Goal: Task Accomplishment & Management: Manage account settings

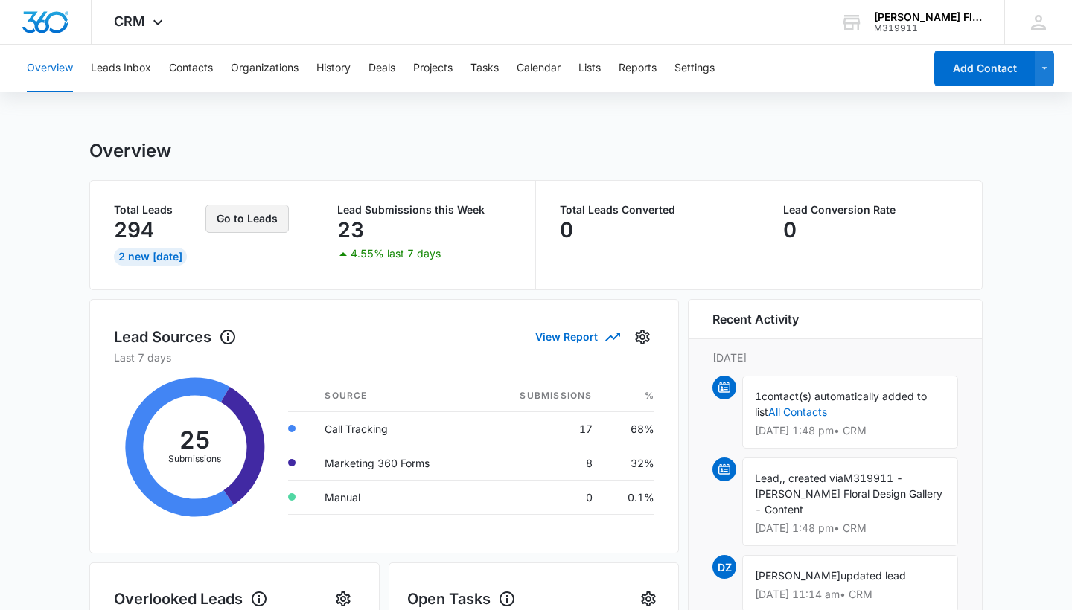
click at [246, 217] on button "Go to Leads" at bounding box center [246, 219] width 83 height 28
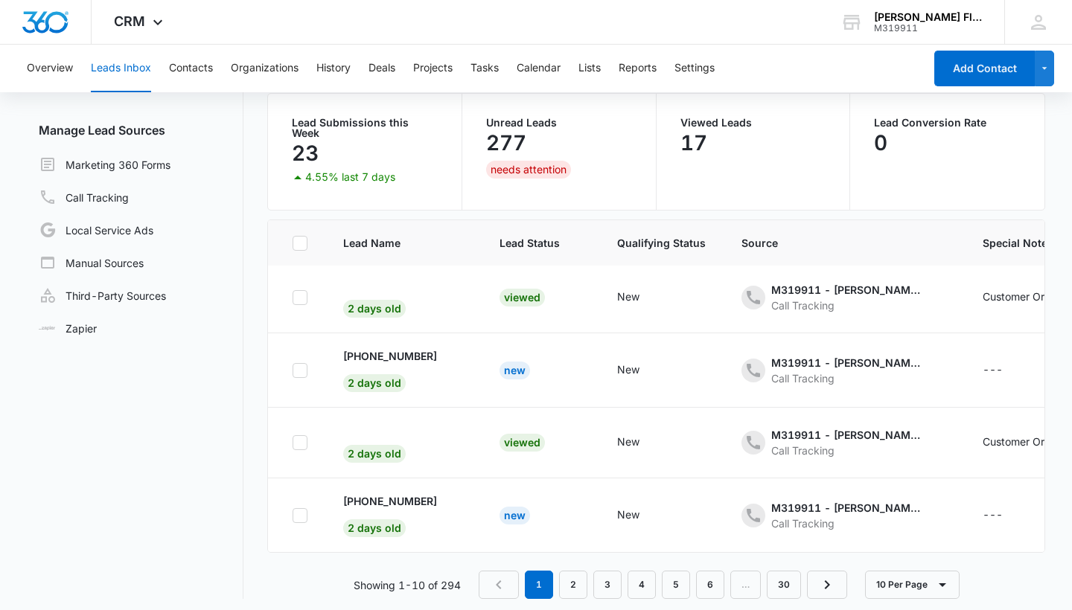
scroll to position [118, 0]
click at [567, 577] on link "2" at bounding box center [573, 586] width 28 height 28
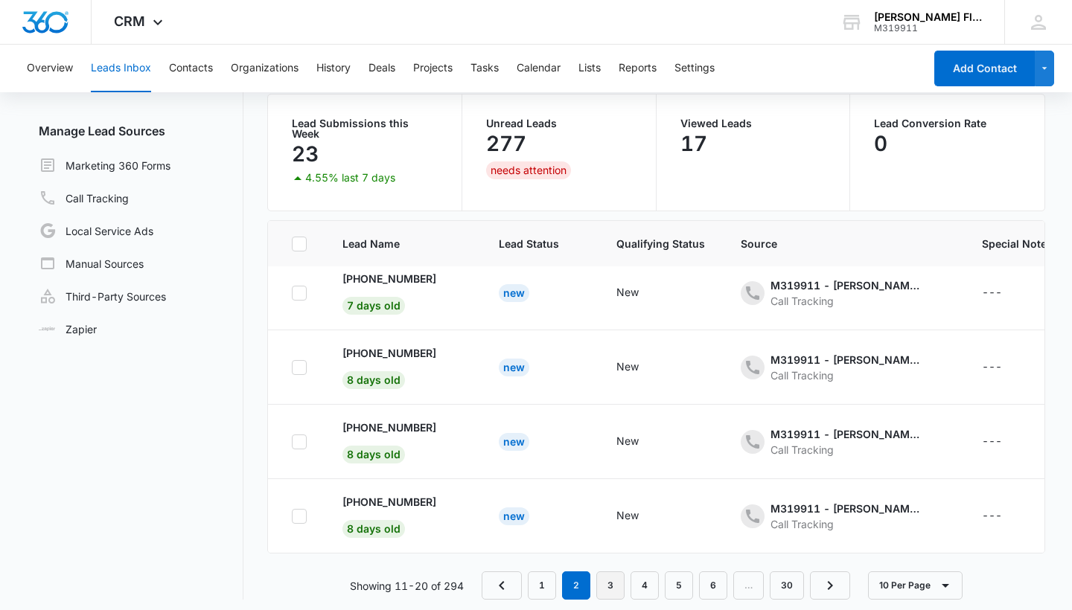
click at [612, 583] on link "3" at bounding box center [610, 586] width 28 height 28
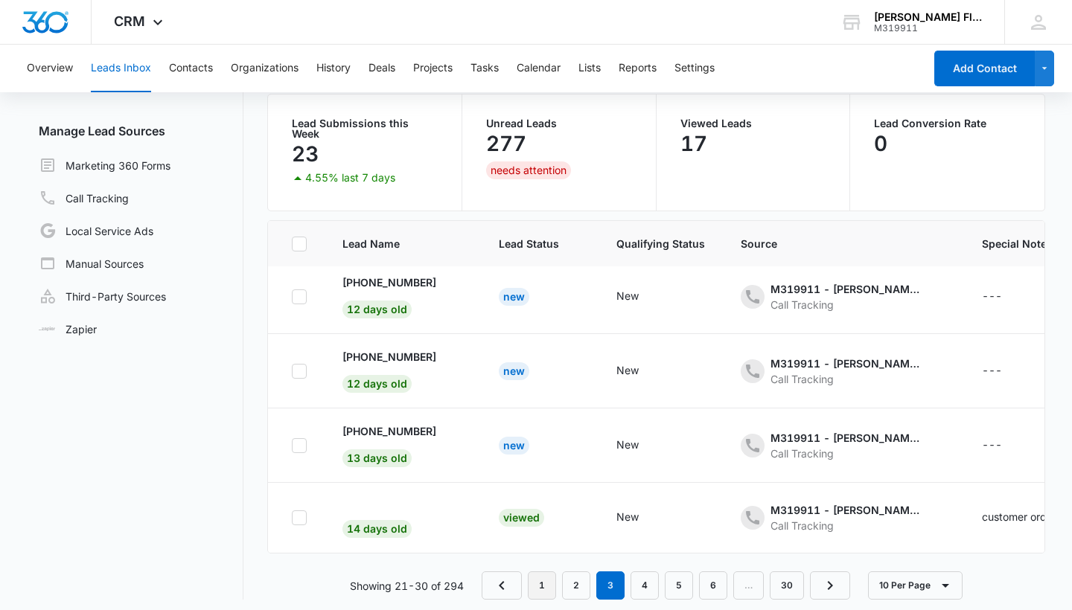
click at [549, 588] on link "1" at bounding box center [542, 586] width 28 height 28
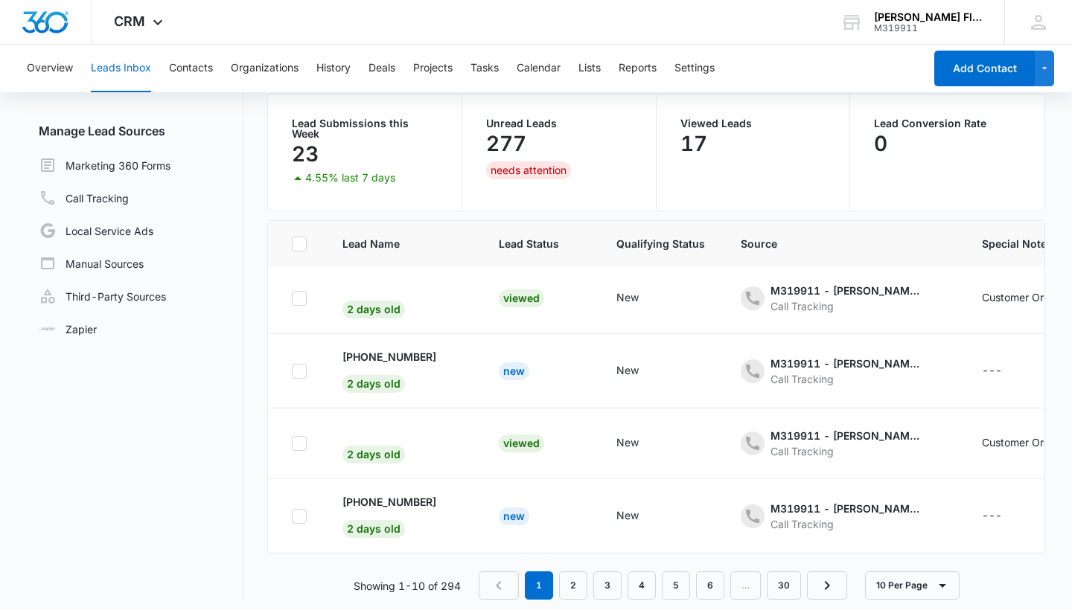
scroll to position [0, 1]
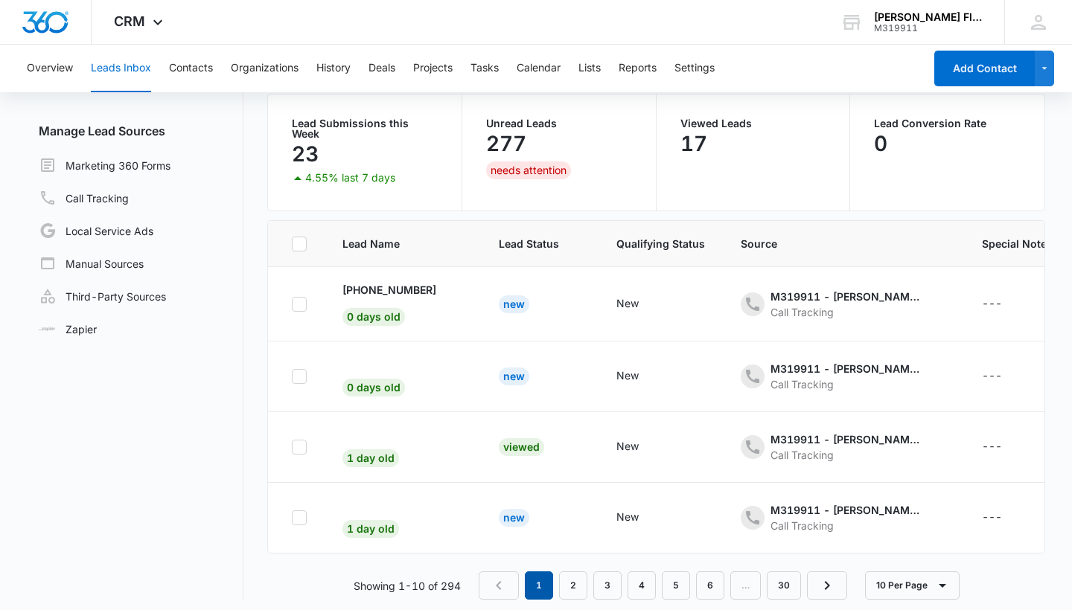
click at [533, 578] on em "1" at bounding box center [539, 586] width 28 height 28
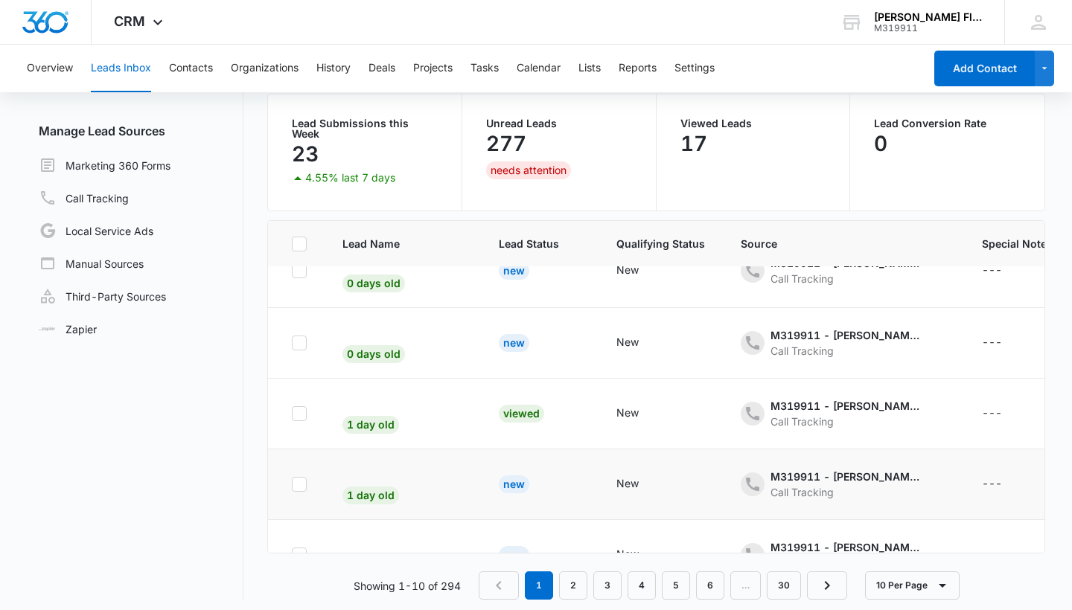
scroll to position [33, 2]
click at [383, 345] on span "0 days old" at bounding box center [372, 354] width 63 height 18
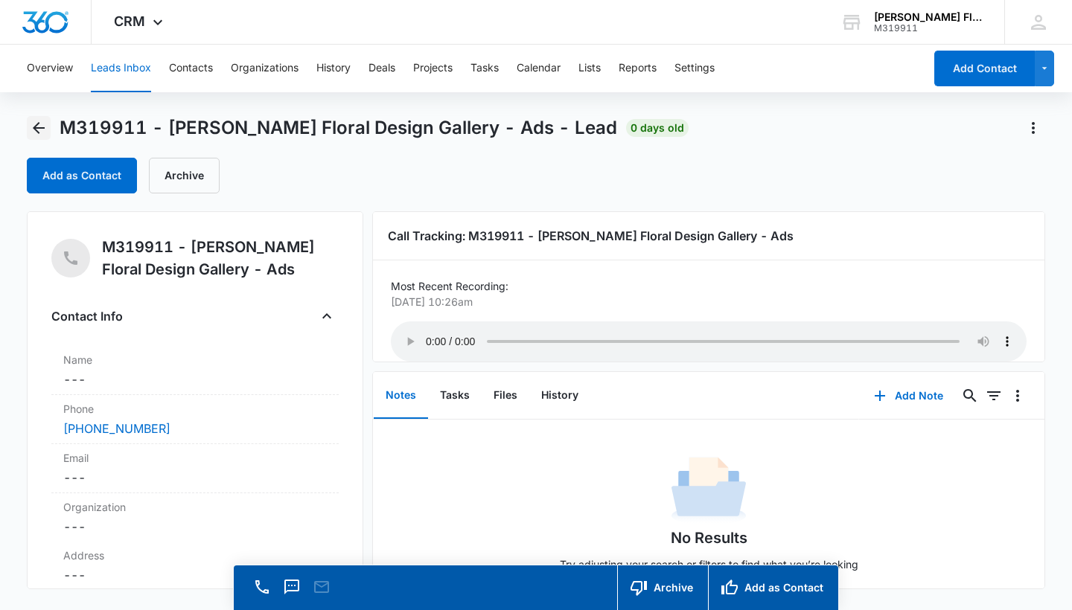
click at [42, 124] on icon "Back" at bounding box center [39, 128] width 18 height 18
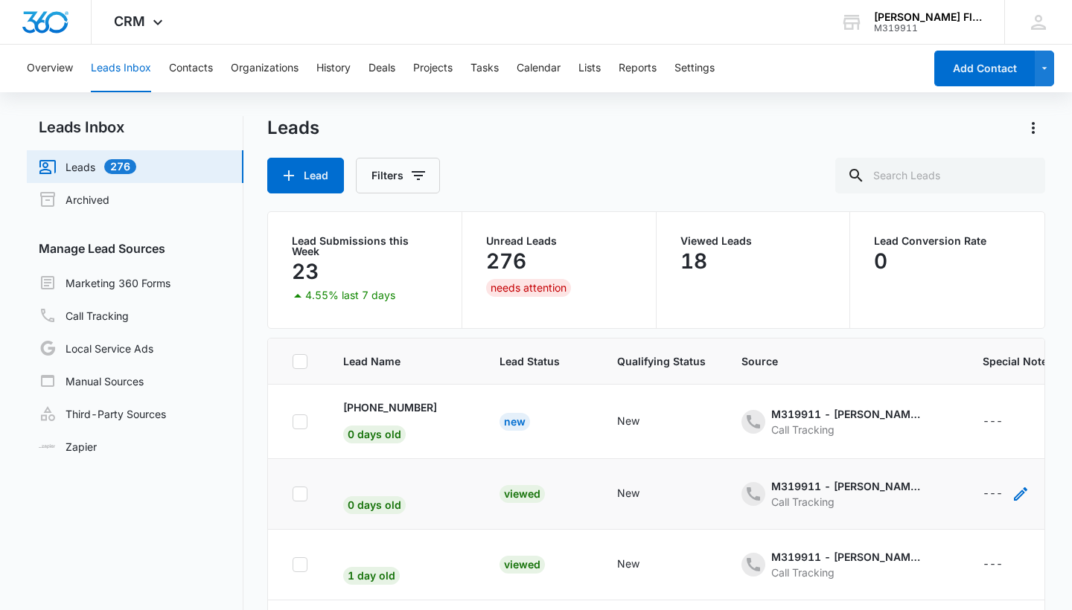
click at [983, 486] on div "---" at bounding box center [993, 494] width 20 height 18
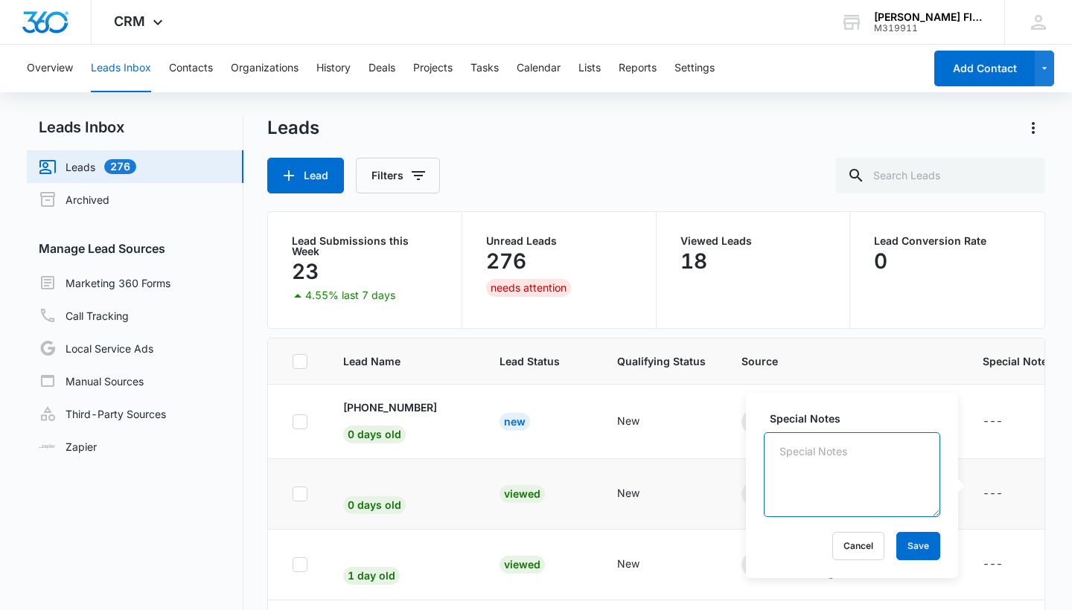
click at [844, 479] on textarea "Special Notes" at bounding box center [852, 474] width 176 height 85
type textarea "customer ordered"
click at [915, 551] on button "Save" at bounding box center [918, 546] width 44 height 28
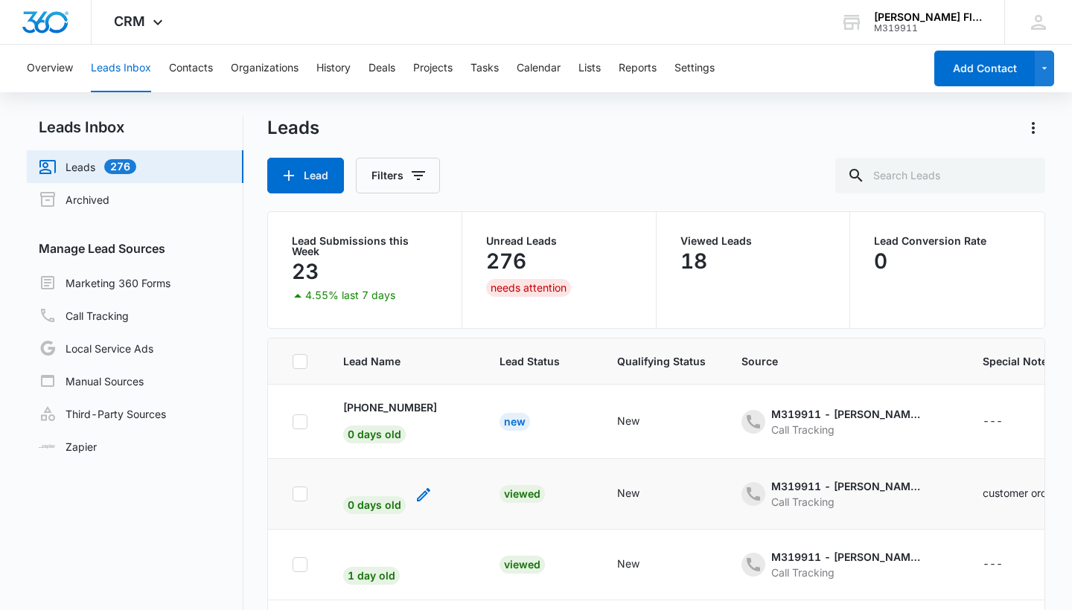
click at [374, 499] on span "0 days old" at bounding box center [374, 505] width 63 height 18
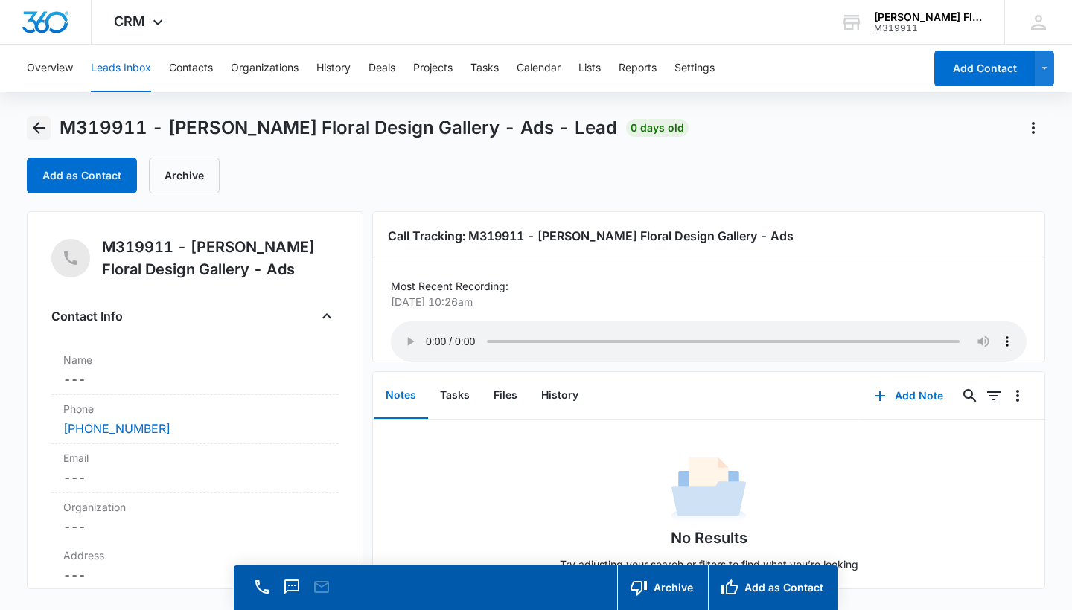
click at [42, 130] on icon "Back" at bounding box center [39, 128] width 18 height 18
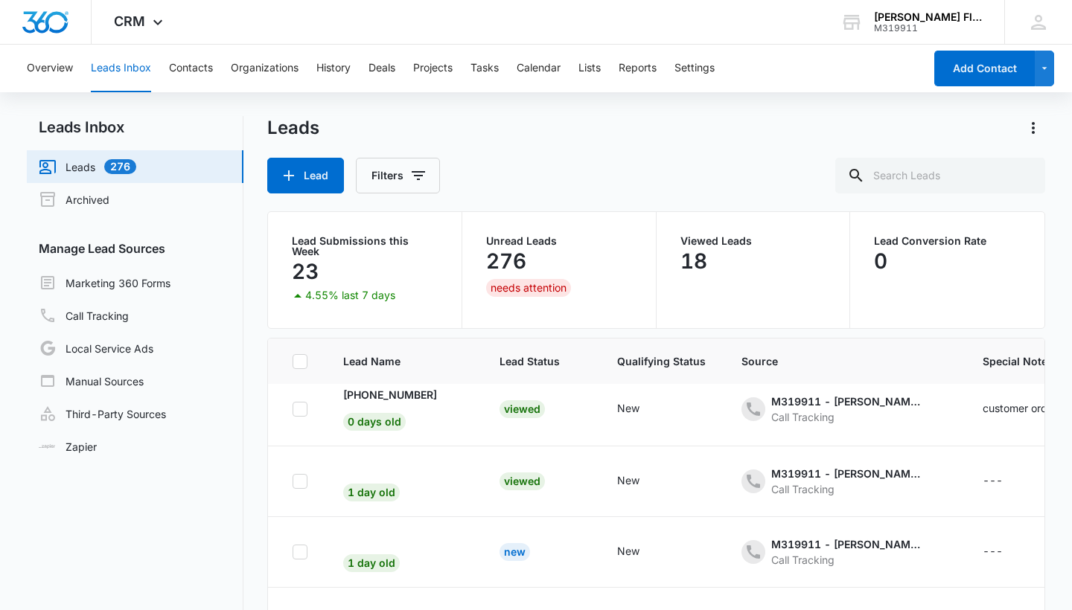
scroll to position [144, 0]
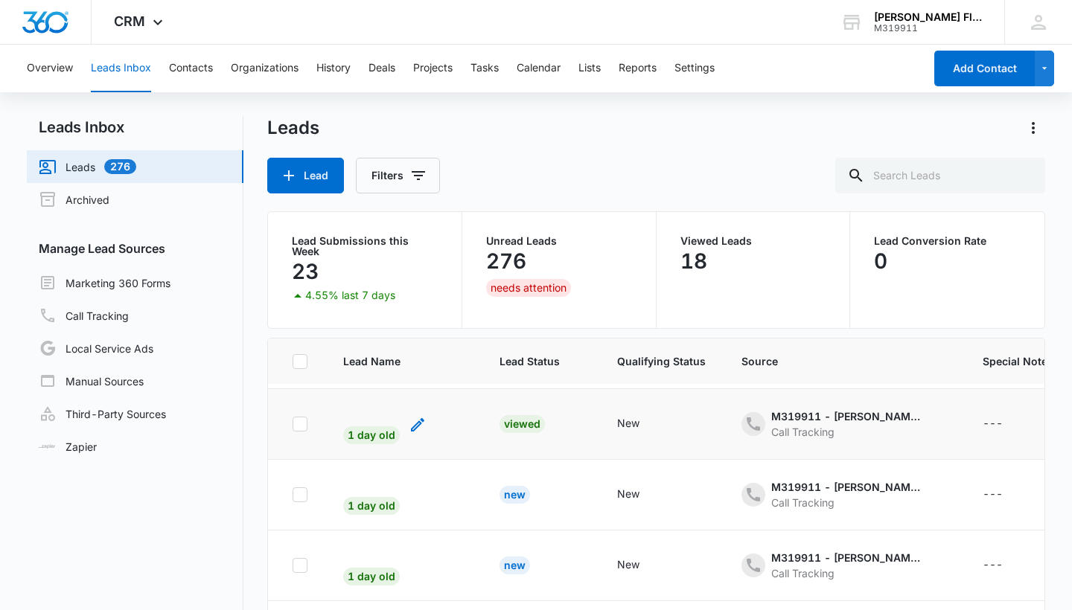
click at [369, 429] on span "1 day old" at bounding box center [371, 436] width 57 height 18
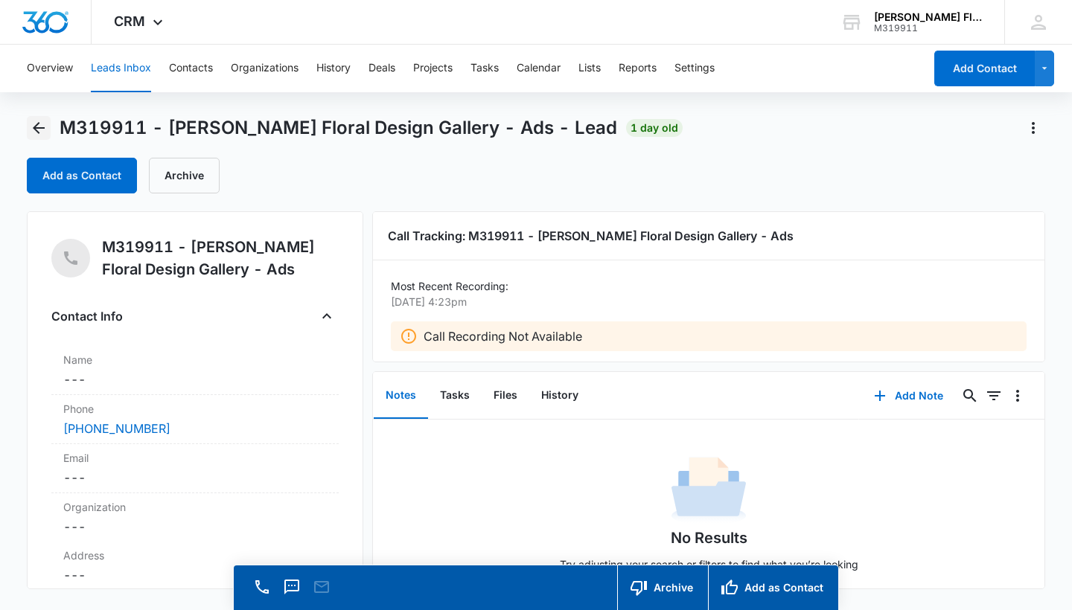
click at [46, 131] on icon "Back" at bounding box center [39, 128] width 18 height 18
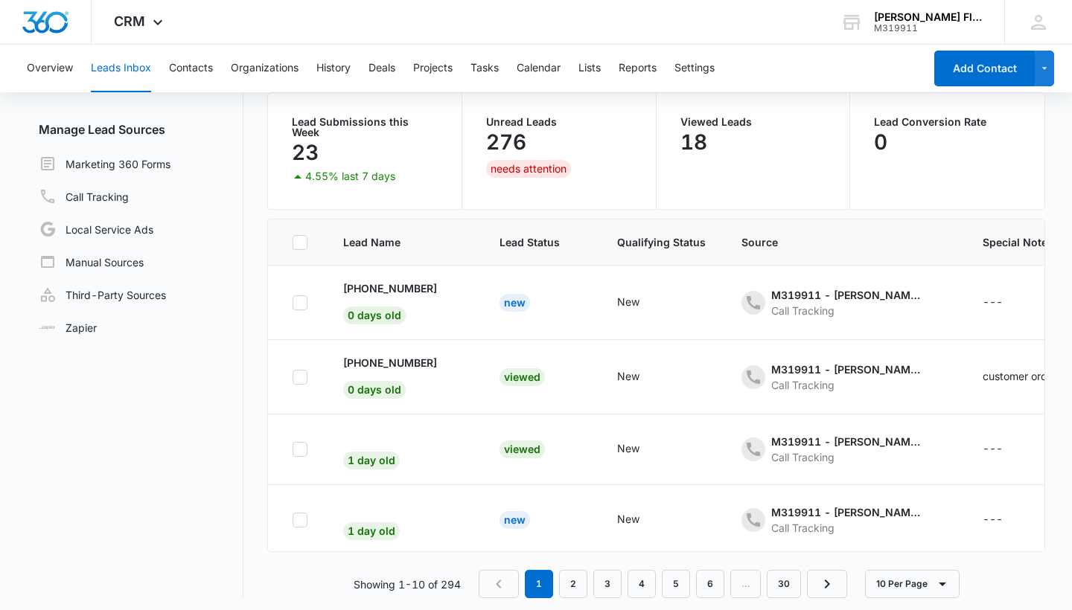
scroll to position [118, 0]
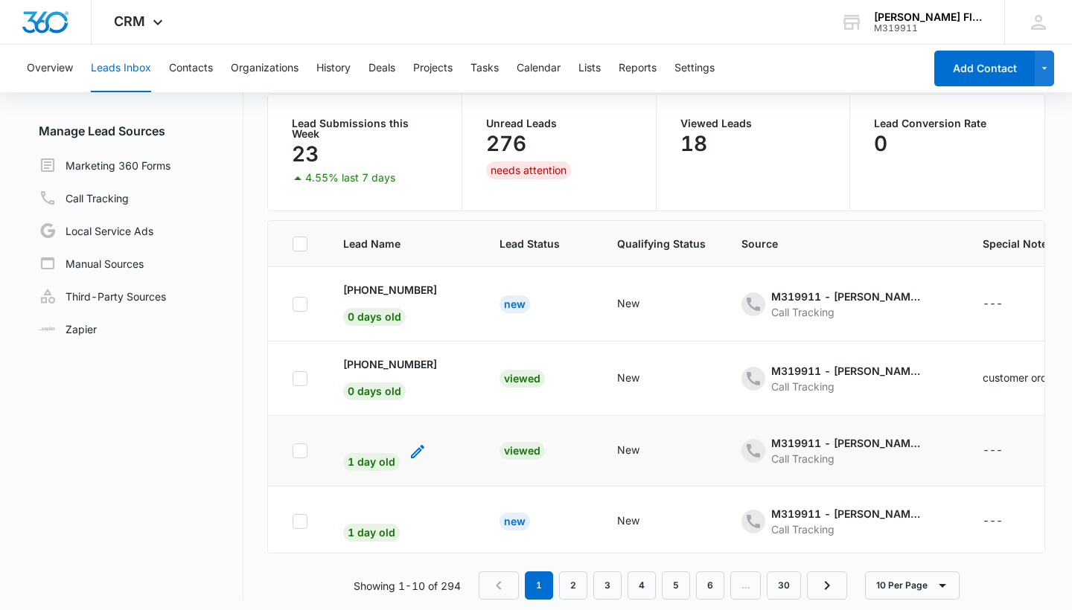
click at [360, 457] on span "1 day old" at bounding box center [371, 462] width 57 height 18
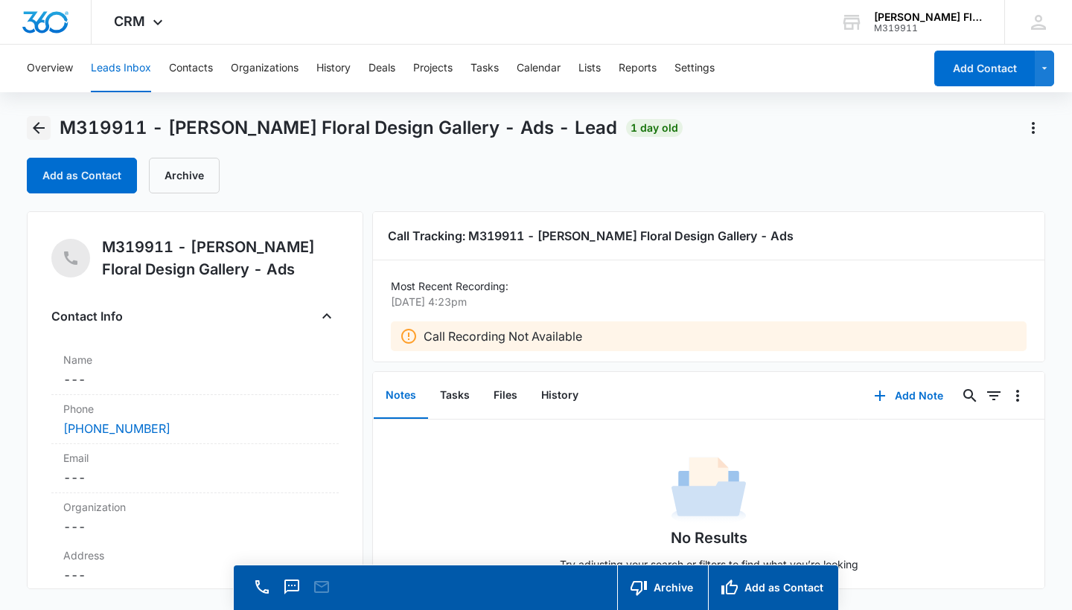
click at [38, 130] on icon "Back" at bounding box center [39, 128] width 18 height 18
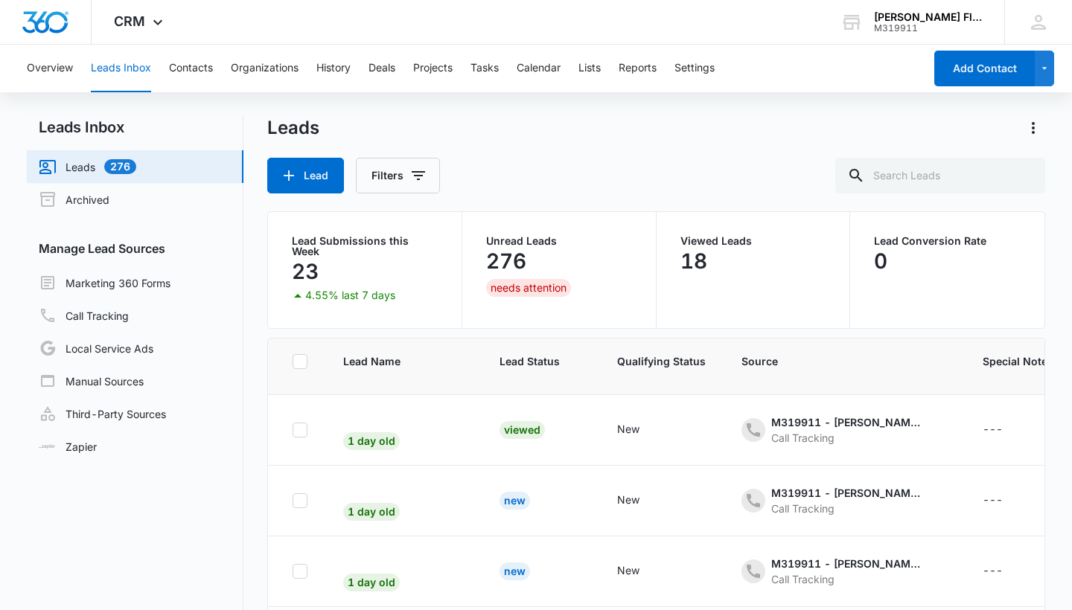
scroll to position [153, 0]
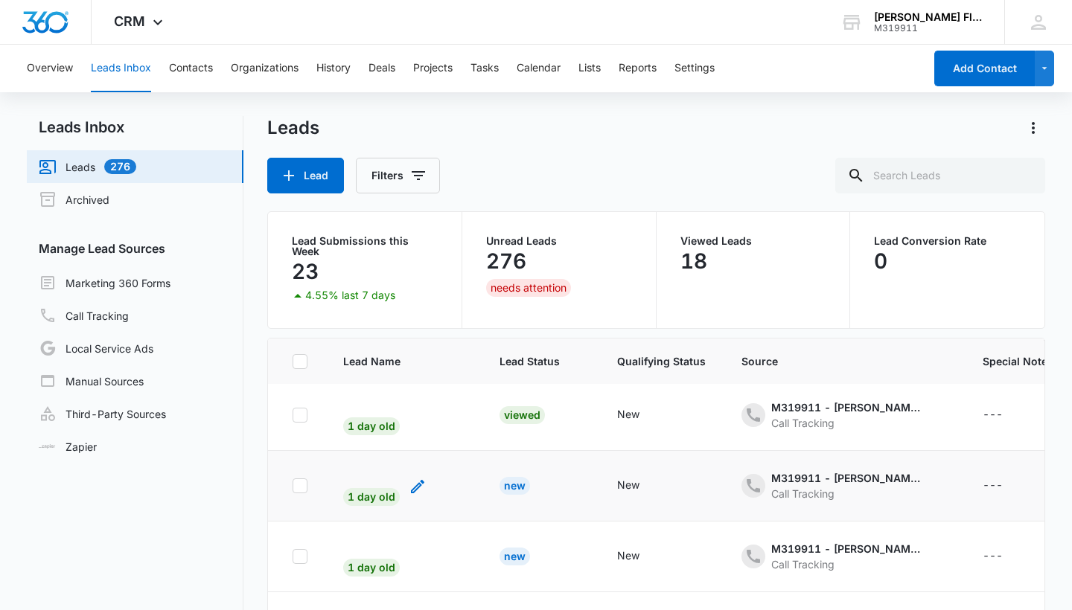
click at [357, 494] on span "1 day old" at bounding box center [371, 497] width 57 height 18
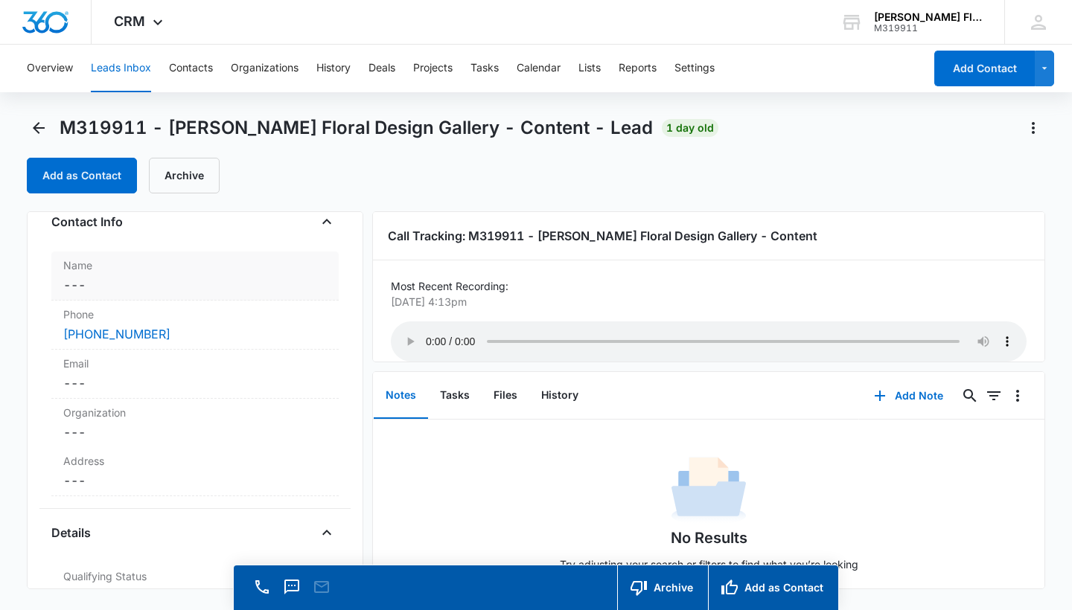
scroll to position [110, 0]
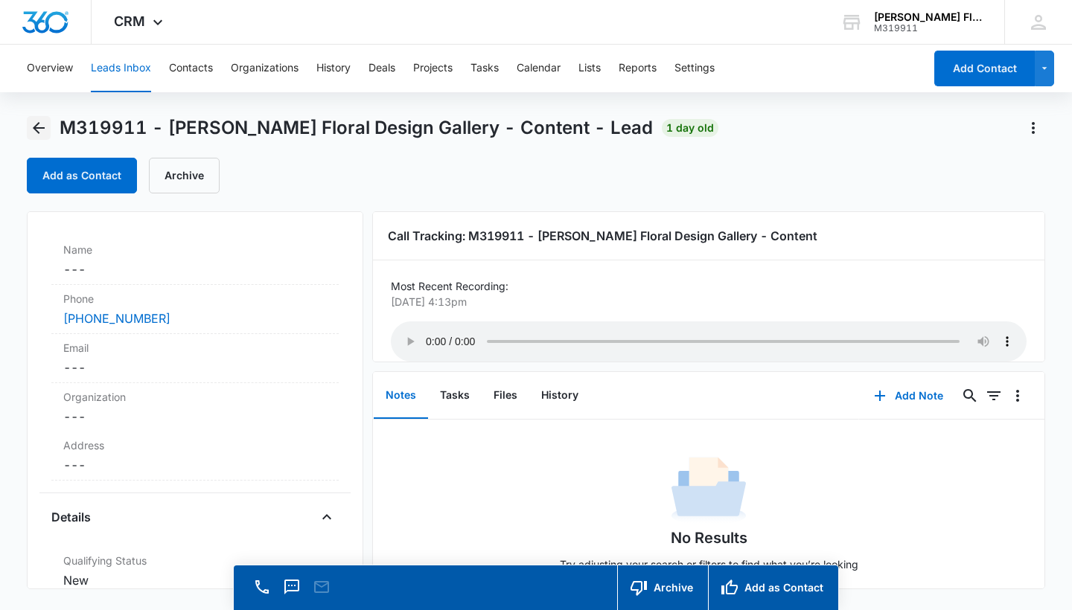
click at [45, 128] on icon "Back" at bounding box center [39, 128] width 12 height 12
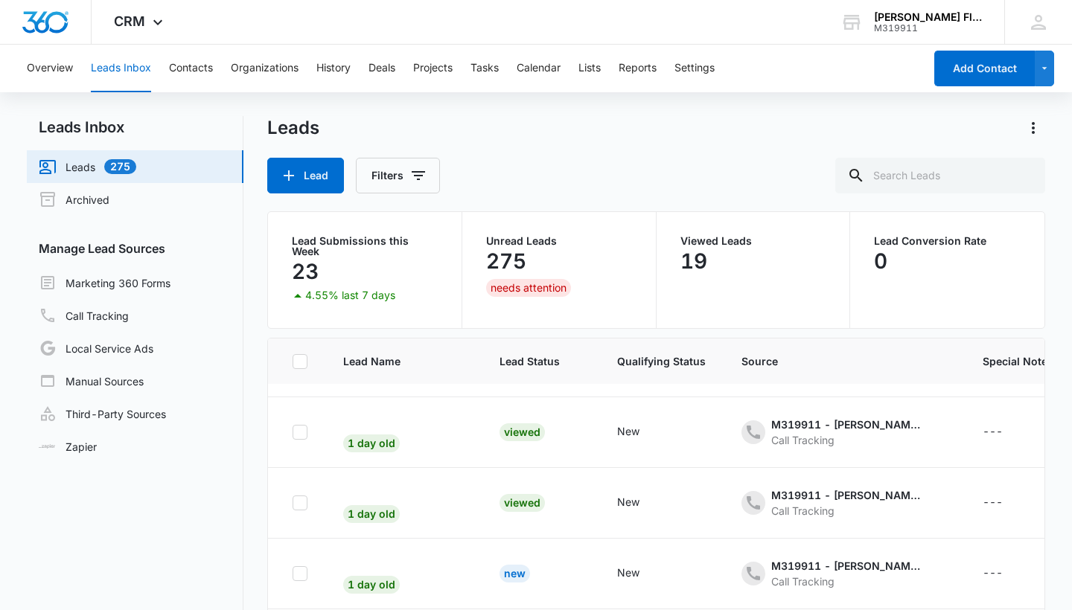
scroll to position [144, 0]
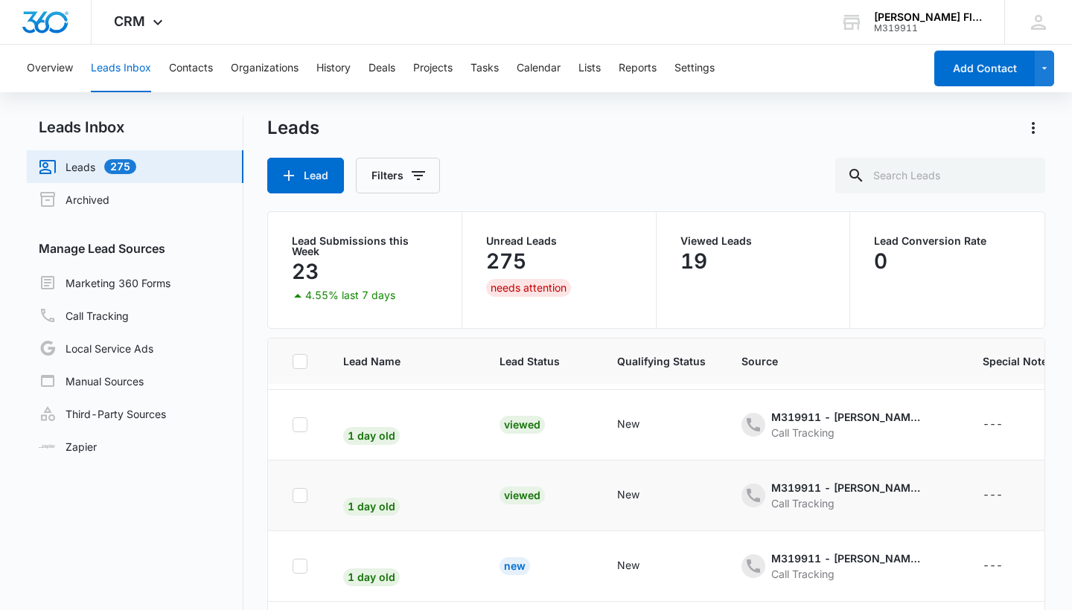
click at [499, 490] on div "Viewed" at bounding box center [521, 496] width 45 height 18
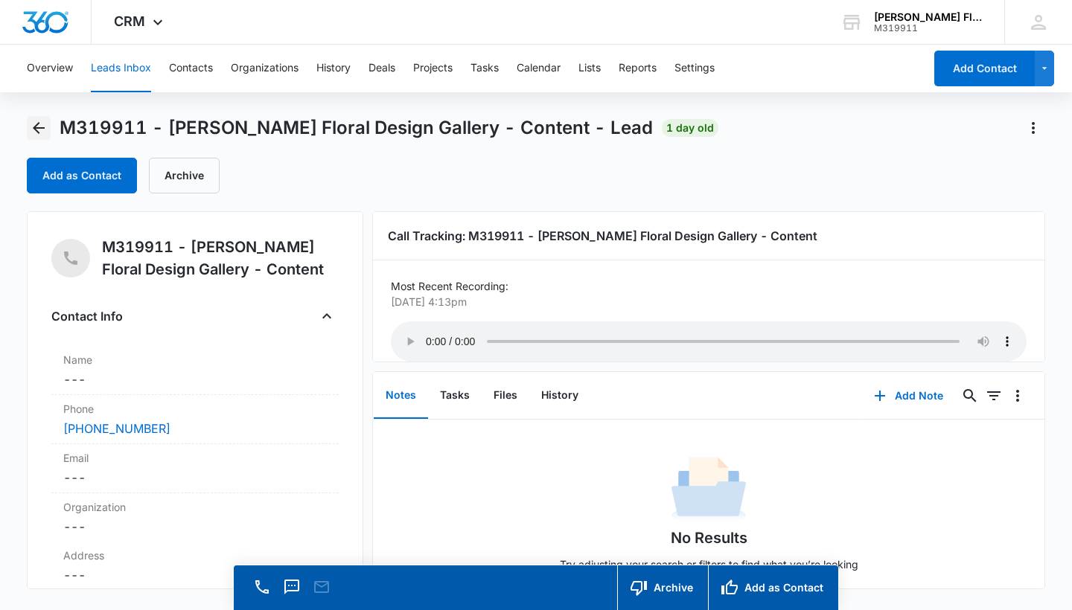
click at [44, 123] on icon "Back" at bounding box center [39, 128] width 18 height 18
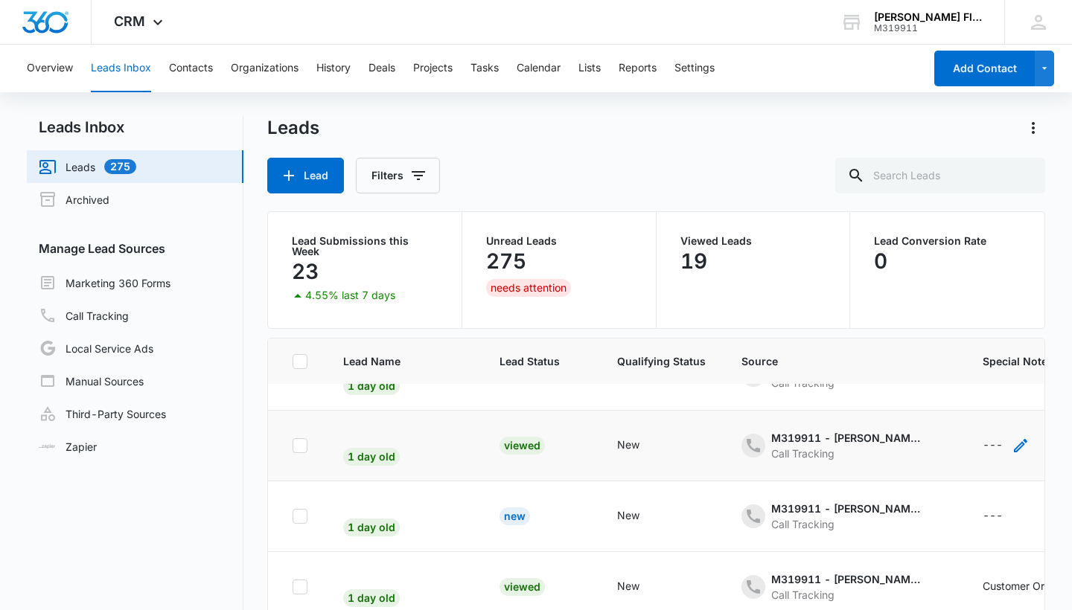
scroll to position [194, 0]
click at [984, 436] on div "---" at bounding box center [993, 445] width 20 height 18
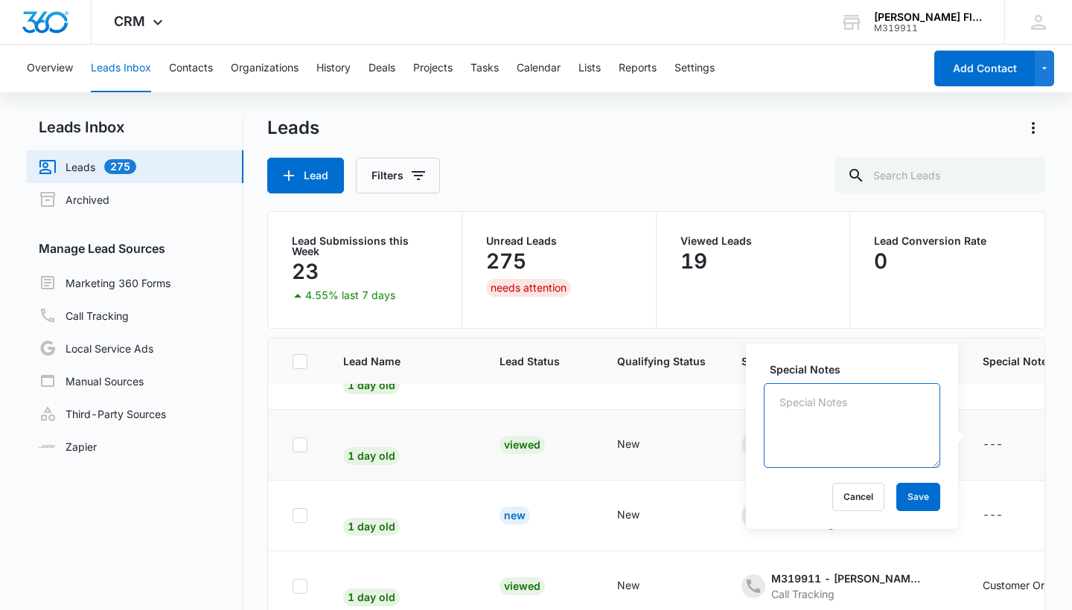
click at [838, 415] on textarea "Special Notes" at bounding box center [852, 425] width 176 height 85
type textarea "customer ordered"
click at [922, 493] on button "Save" at bounding box center [918, 497] width 44 height 28
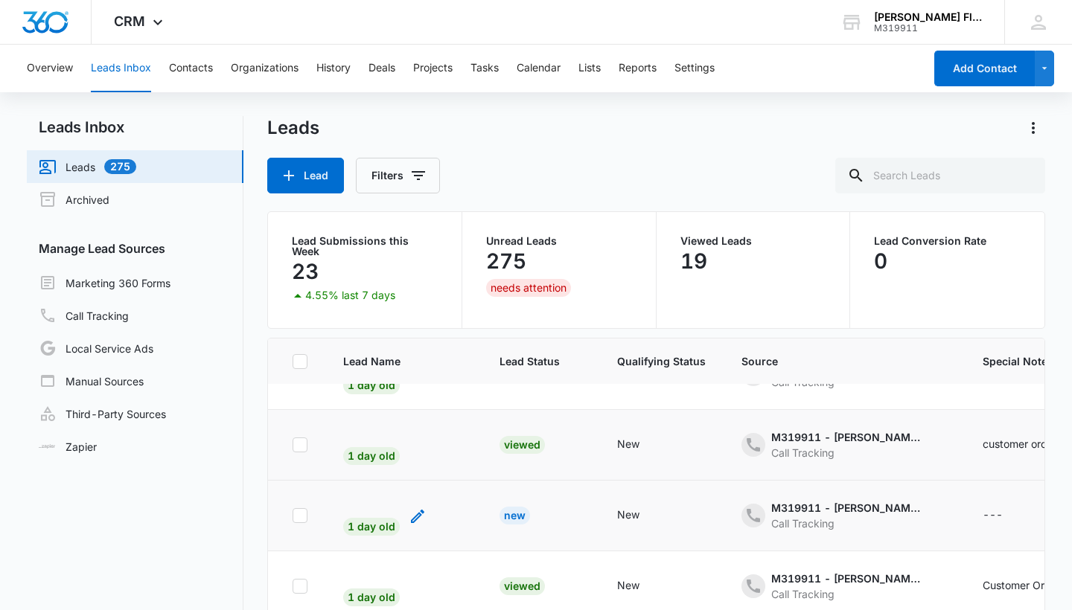
click at [378, 521] on span "1 day old" at bounding box center [371, 527] width 57 height 18
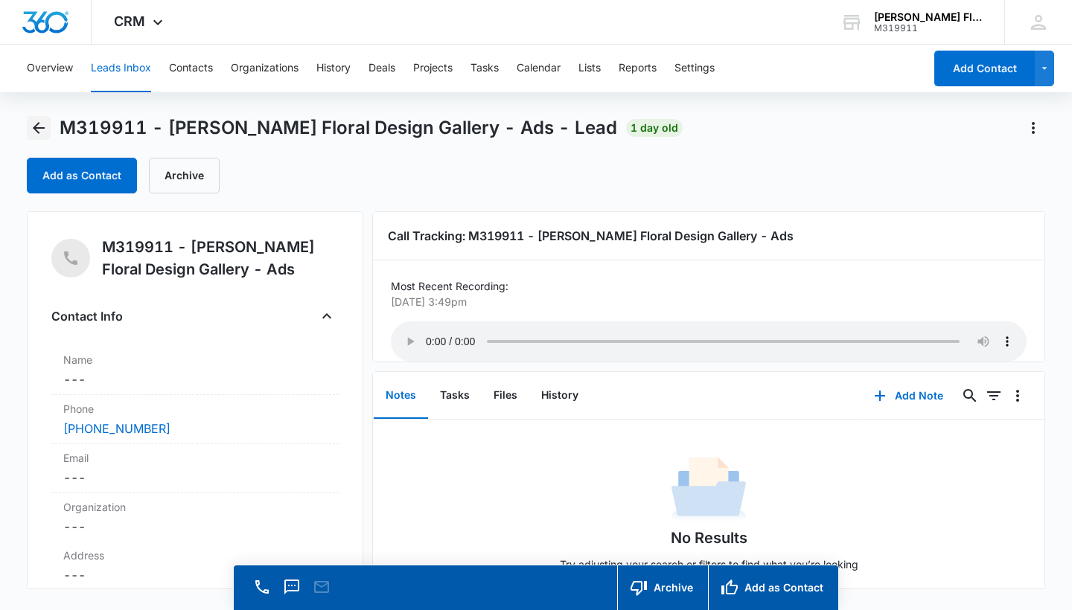
click at [36, 133] on icon "Back" at bounding box center [39, 128] width 18 height 18
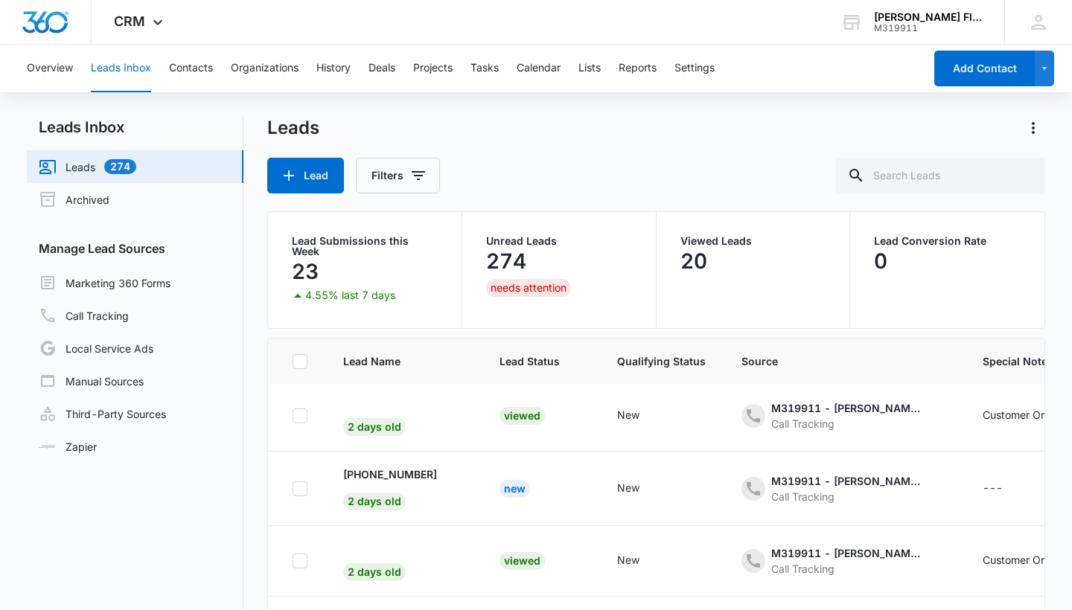
scroll to position [439, 0]
click at [368, 495] on span "2 days old" at bounding box center [374, 502] width 63 height 18
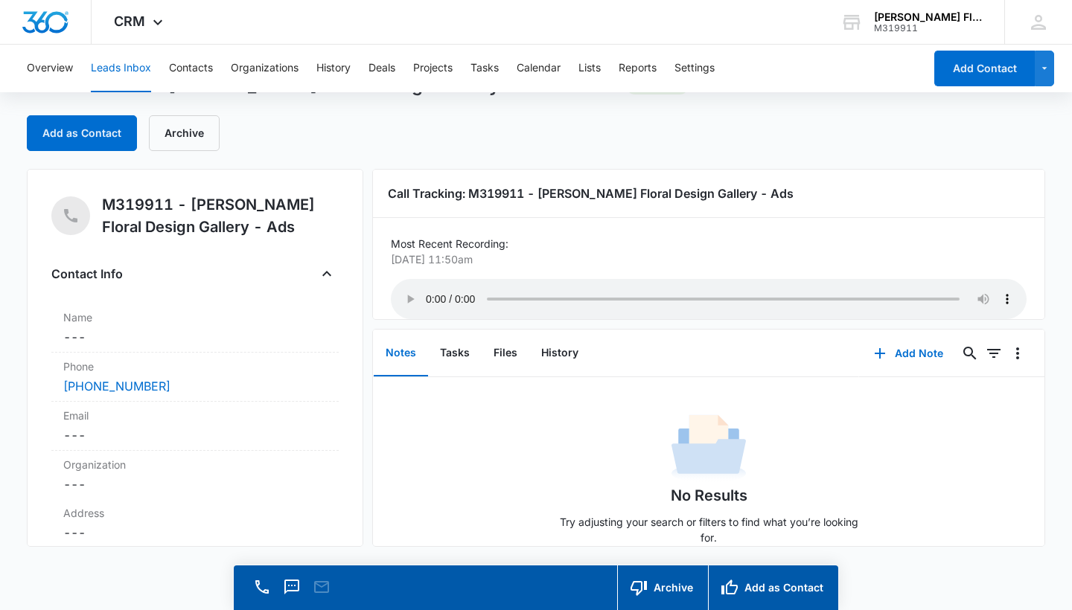
scroll to position [42, 0]
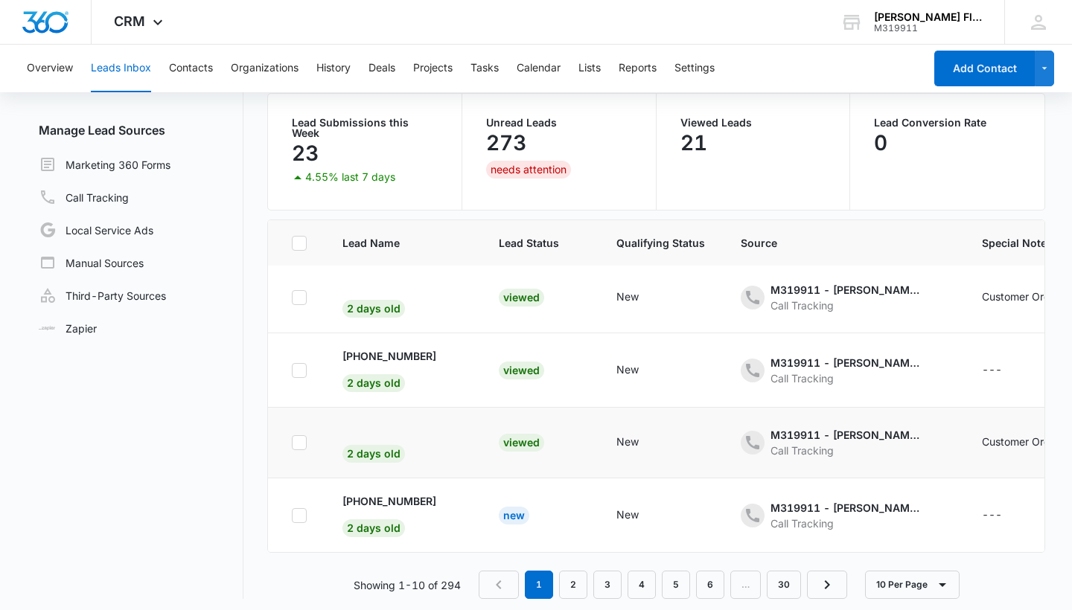
scroll to position [118, 0]
click at [363, 503] on div "+19164572858 2 days old" at bounding box center [389, 516] width 94 height 44
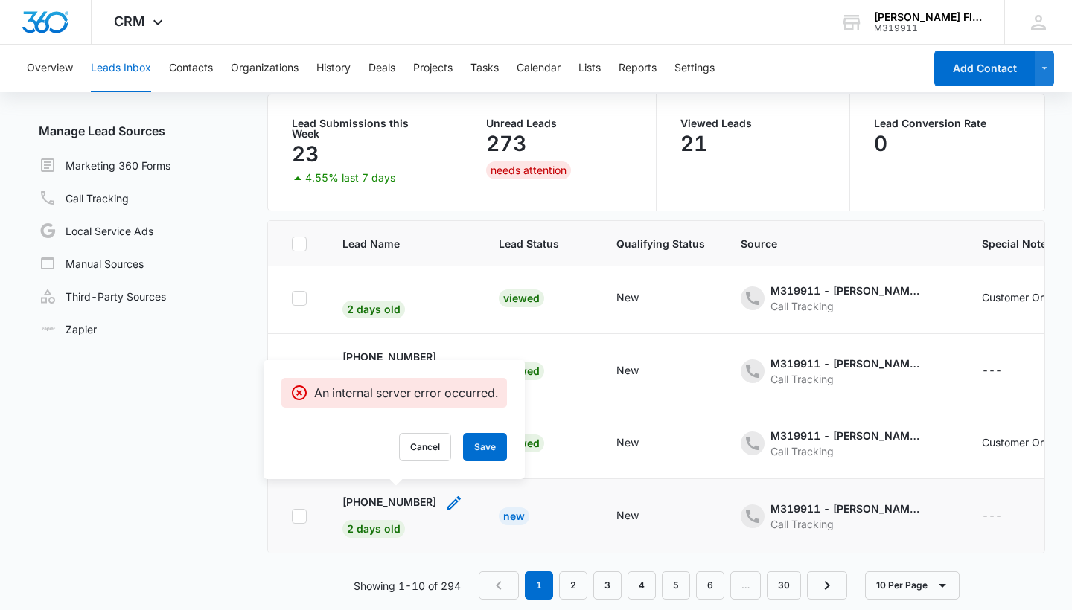
click at [360, 522] on span "2 days old" at bounding box center [373, 529] width 63 height 18
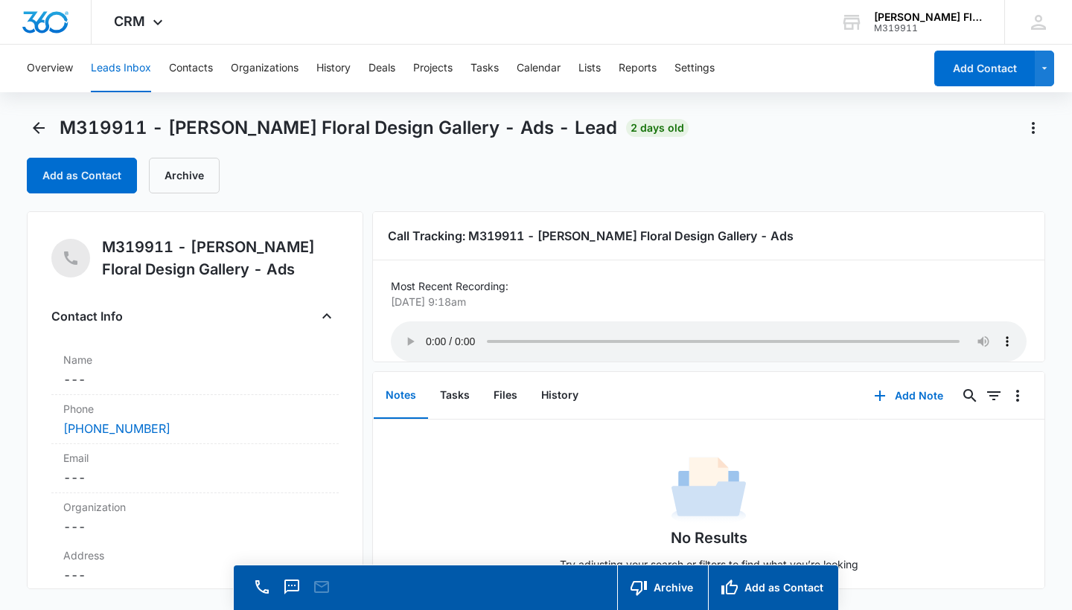
click at [429, 336] on audio "Your browser does not support the audio tag." at bounding box center [709, 342] width 636 height 40
drag, startPoint x: 495, startPoint y: 336, endPoint x: 531, endPoint y: 336, distance: 36.5
click at [531, 336] on audio "Your browser does not support the audio tag." at bounding box center [709, 342] width 636 height 40
click at [428, 334] on audio "Your browser does not support the audio tag." at bounding box center [709, 342] width 636 height 40
click at [39, 127] on icon "Back" at bounding box center [39, 128] width 18 height 18
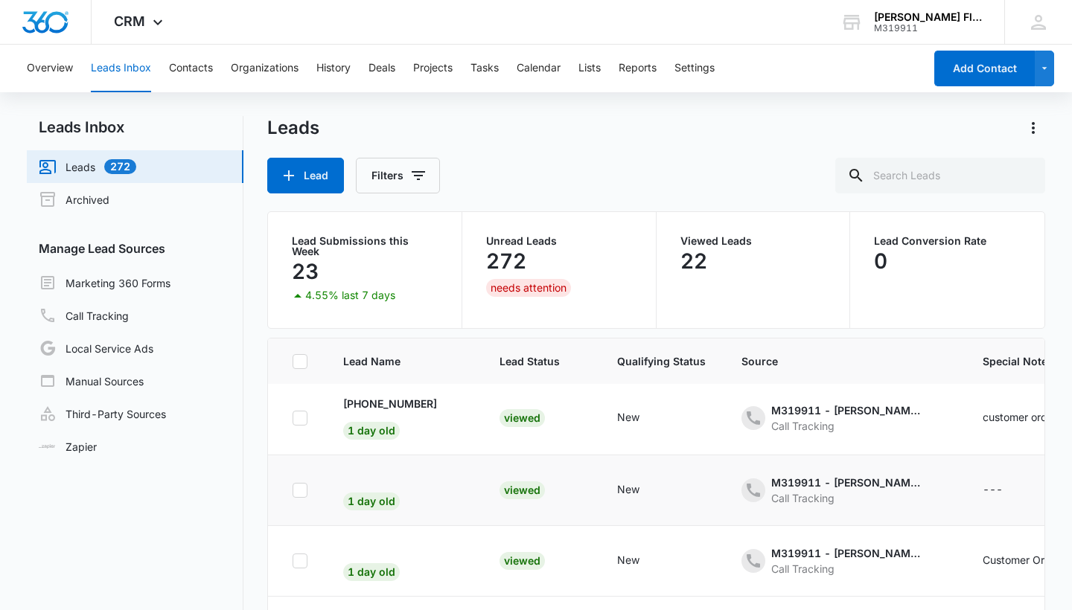
scroll to position [221, 0]
click at [377, 495] on span "1 day old" at bounding box center [371, 504] width 57 height 18
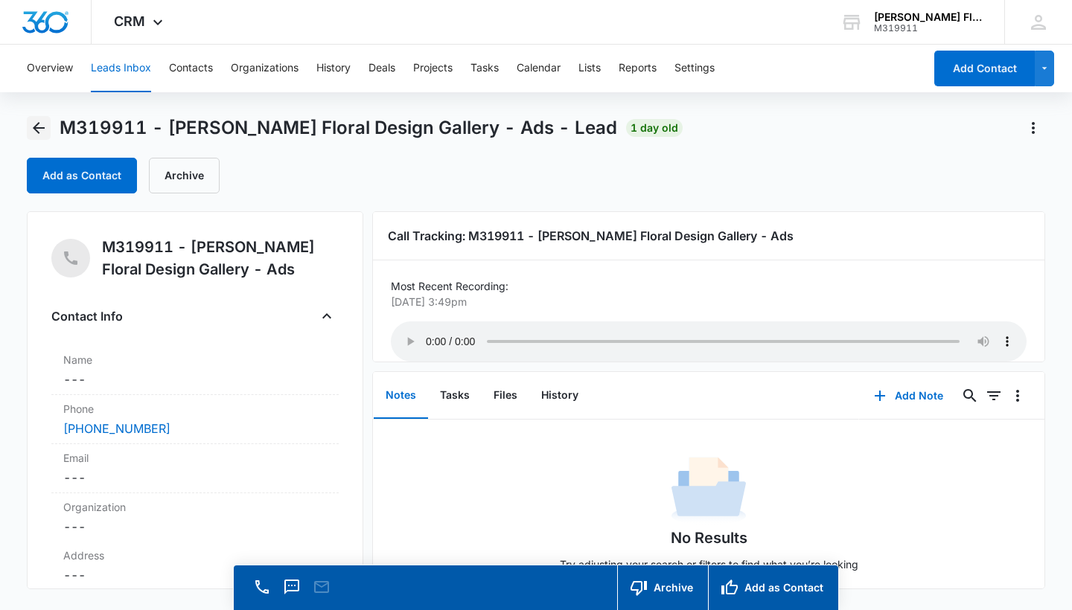
click at [48, 126] on button "Back" at bounding box center [39, 128] width 24 height 24
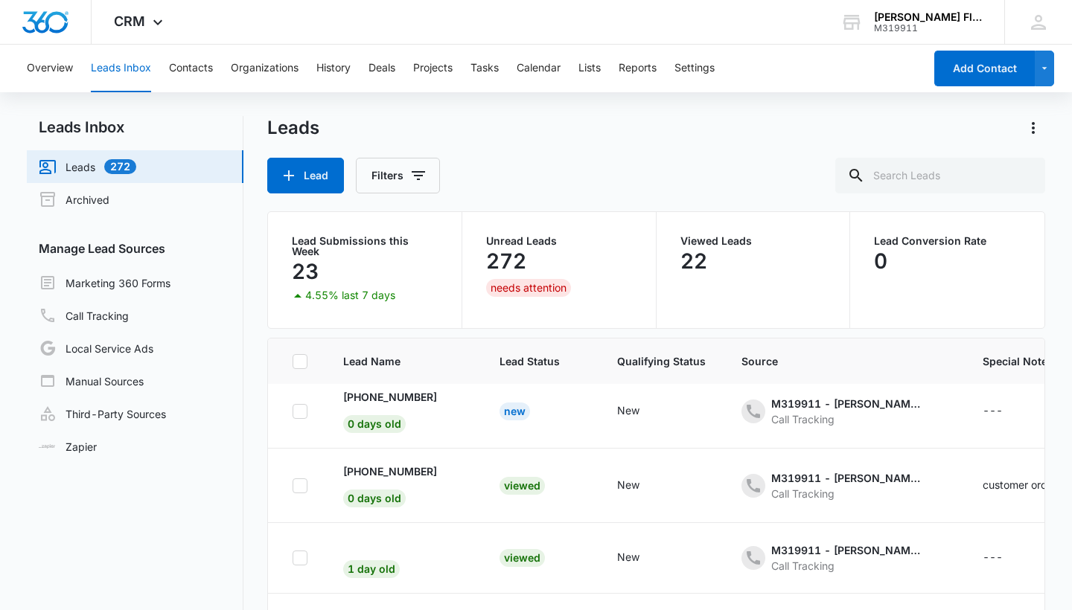
scroll to position [9, 0]
click at [374, 418] on span "0 days old" at bounding box center [374, 426] width 63 height 18
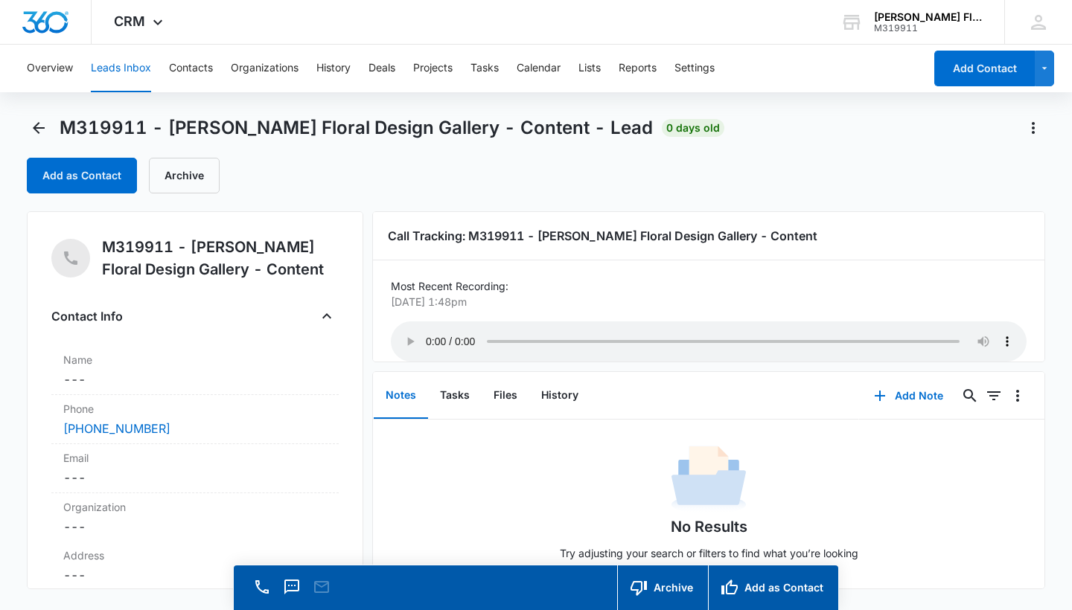
scroll to position [11, 0]
click at [425, 334] on audio "Your browser does not support the audio tag." at bounding box center [709, 342] width 636 height 40
drag, startPoint x: 500, startPoint y: 336, endPoint x: 520, endPoint y: 334, distance: 20.2
click at [520, 335] on audio "Your browser does not support the audio tag." at bounding box center [709, 342] width 636 height 40
drag, startPoint x: 533, startPoint y: 336, endPoint x: 558, endPoint y: 336, distance: 25.3
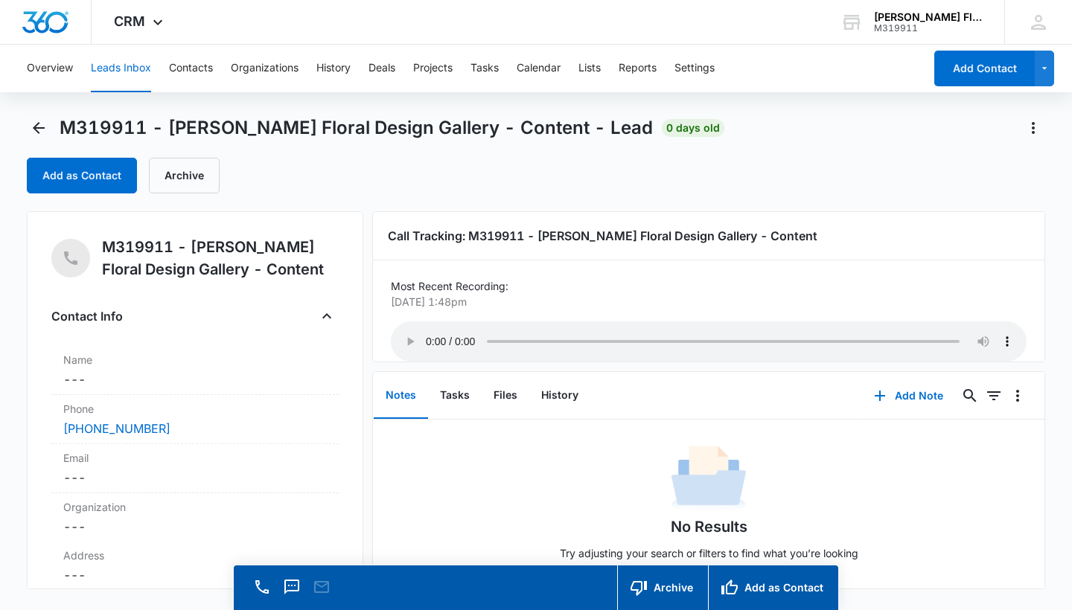
click at [558, 336] on audio "Your browser does not support the audio tag." at bounding box center [709, 342] width 636 height 40
click at [430, 334] on audio "Your browser does not support the audio tag." at bounding box center [709, 342] width 636 height 40
click at [38, 127] on icon "Back" at bounding box center [39, 128] width 18 height 18
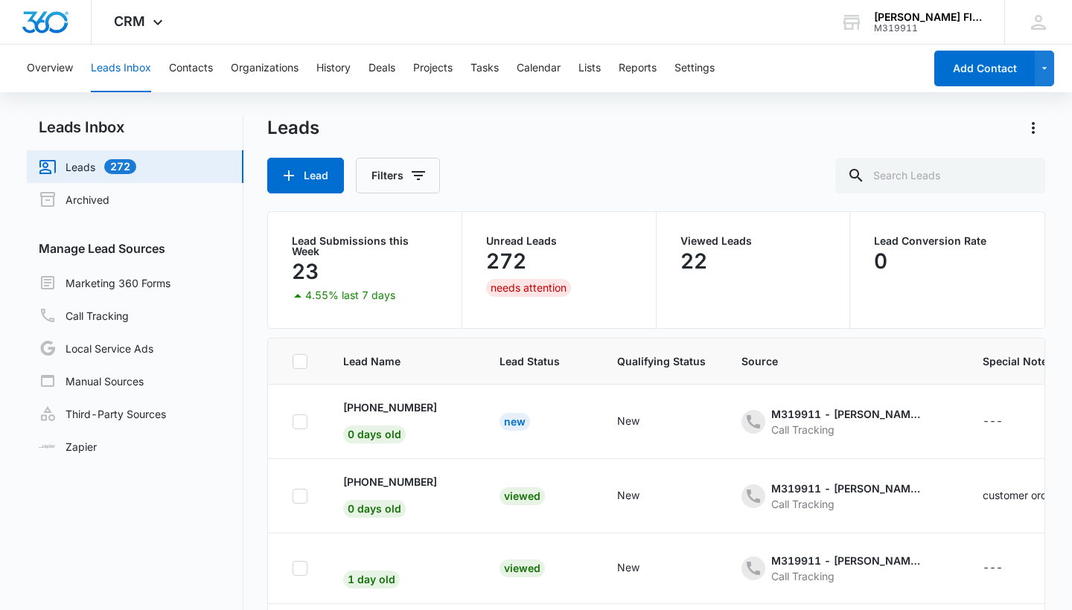
scroll to position [144, 0]
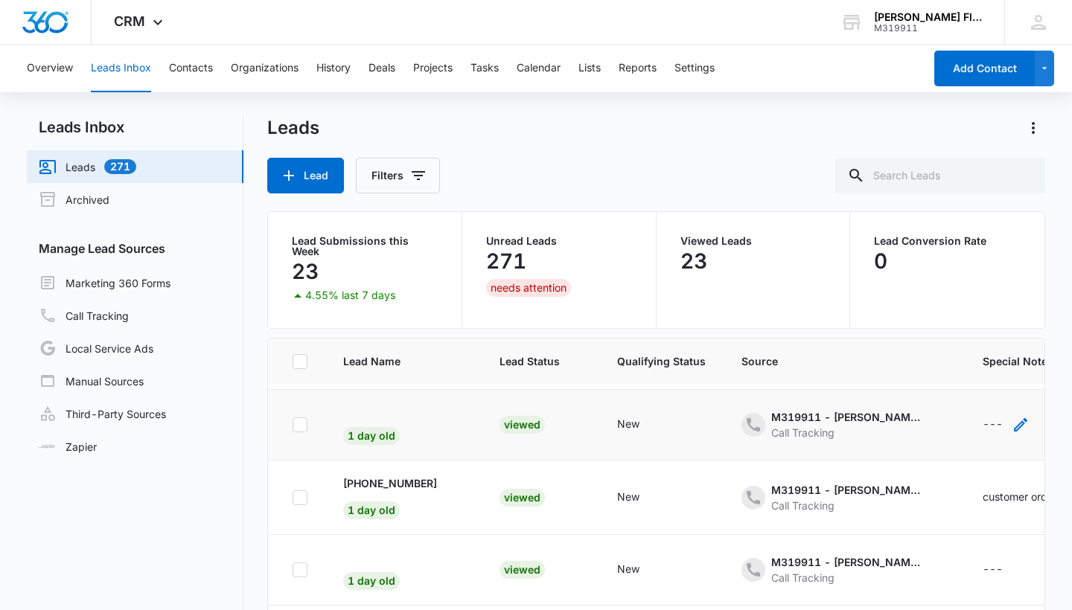
click at [983, 416] on div "---" at bounding box center [993, 425] width 20 height 18
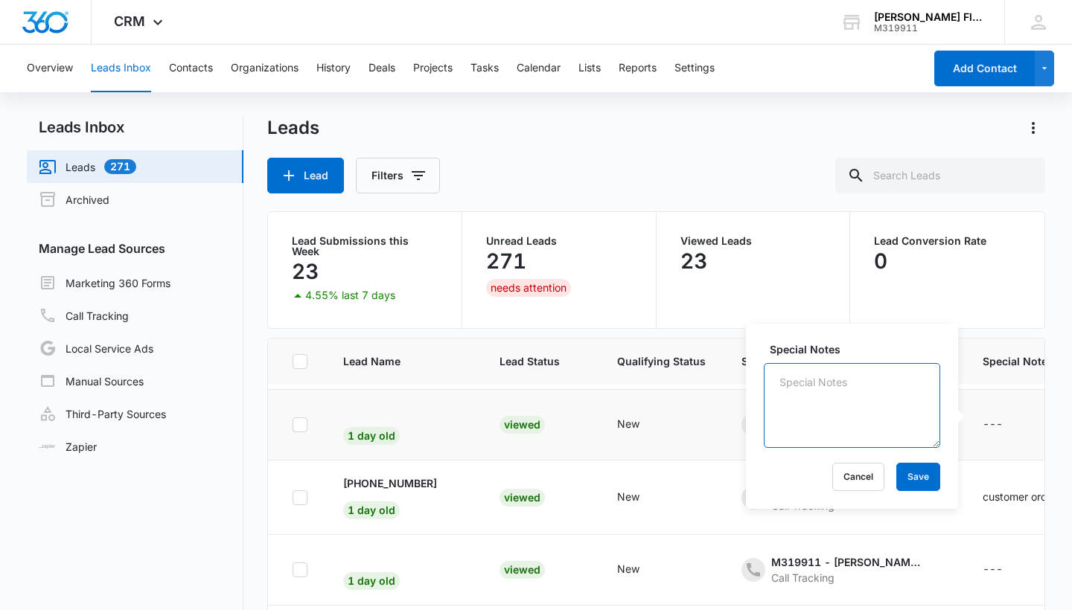
click at [846, 400] on textarea "Special Notes" at bounding box center [852, 405] width 176 height 85
type textarea "customer ordered"
click at [915, 482] on button "Save" at bounding box center [918, 477] width 44 height 28
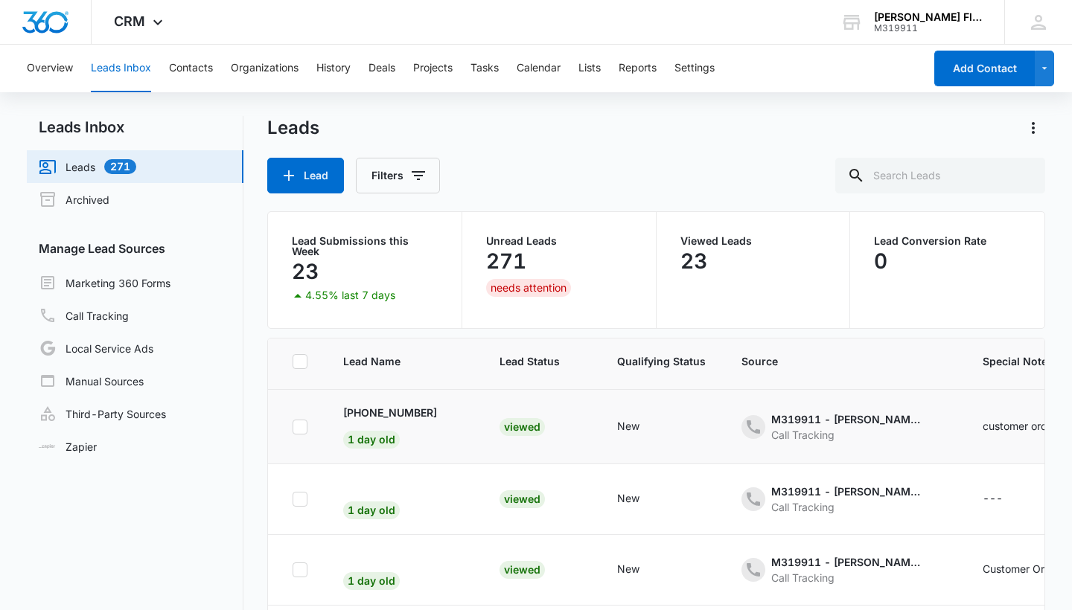
scroll to position [215, 0]
click at [380, 501] on span "1 day old" at bounding box center [371, 510] width 57 height 18
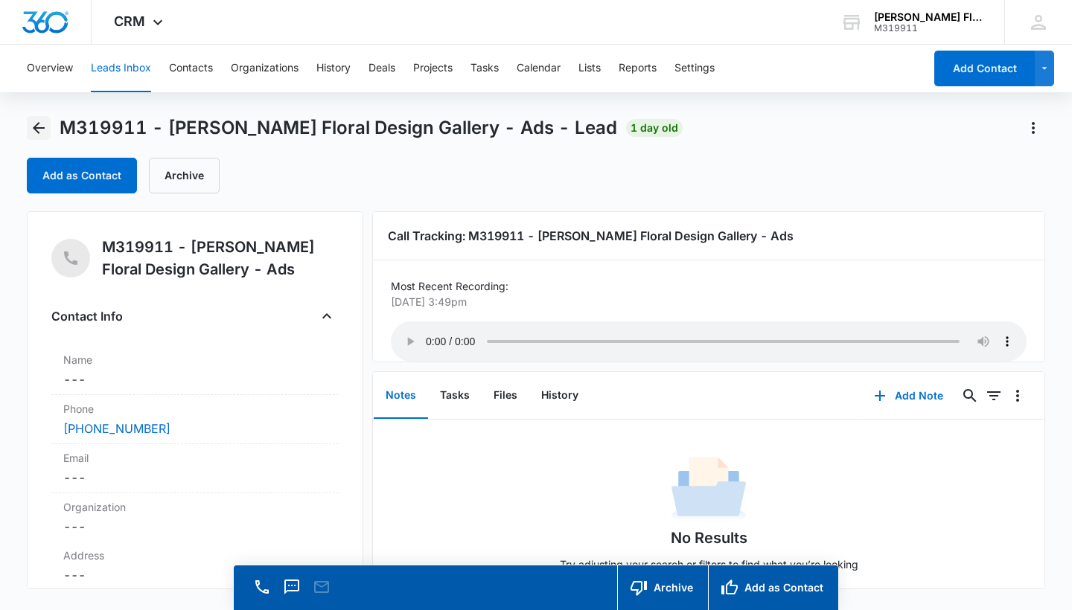
click at [40, 121] on icon "Back" at bounding box center [39, 128] width 18 height 18
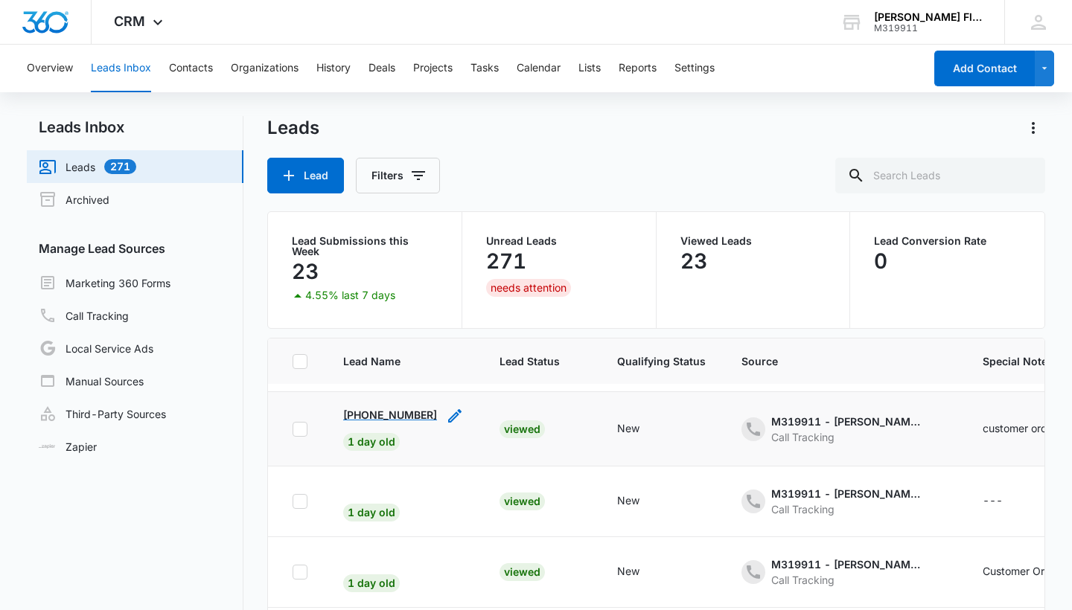
scroll to position [226, 0]
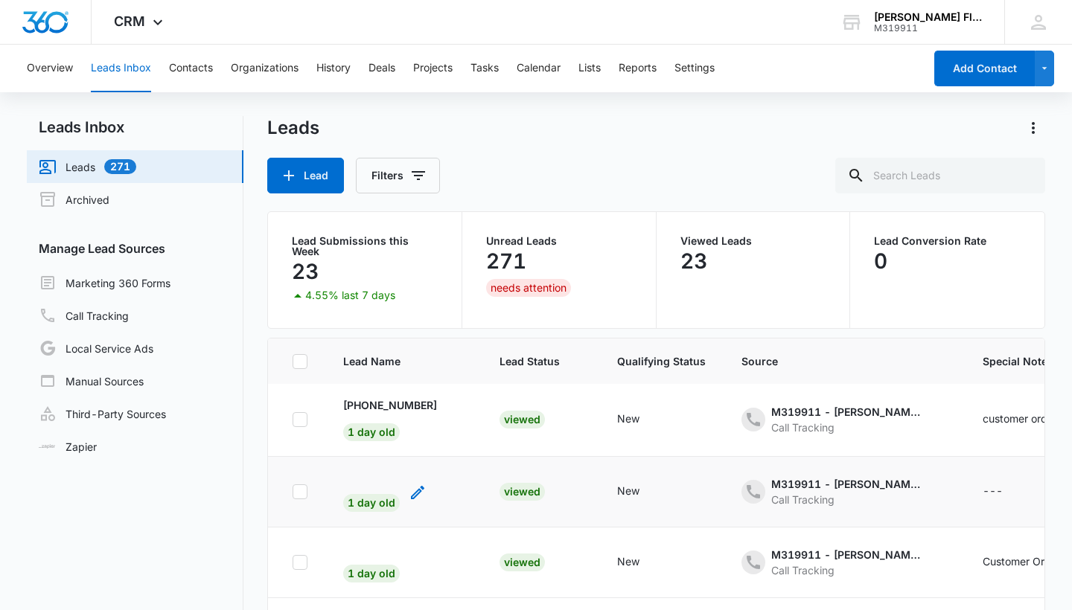
click at [371, 495] on span "1 day old" at bounding box center [371, 503] width 57 height 18
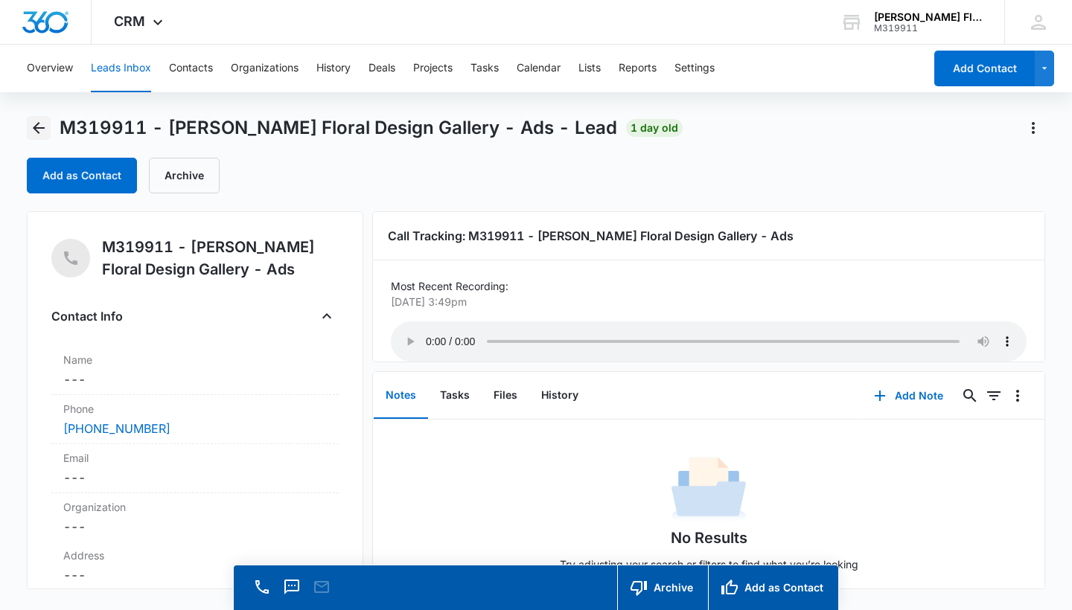
click at [46, 130] on icon "Back" at bounding box center [39, 128] width 18 height 18
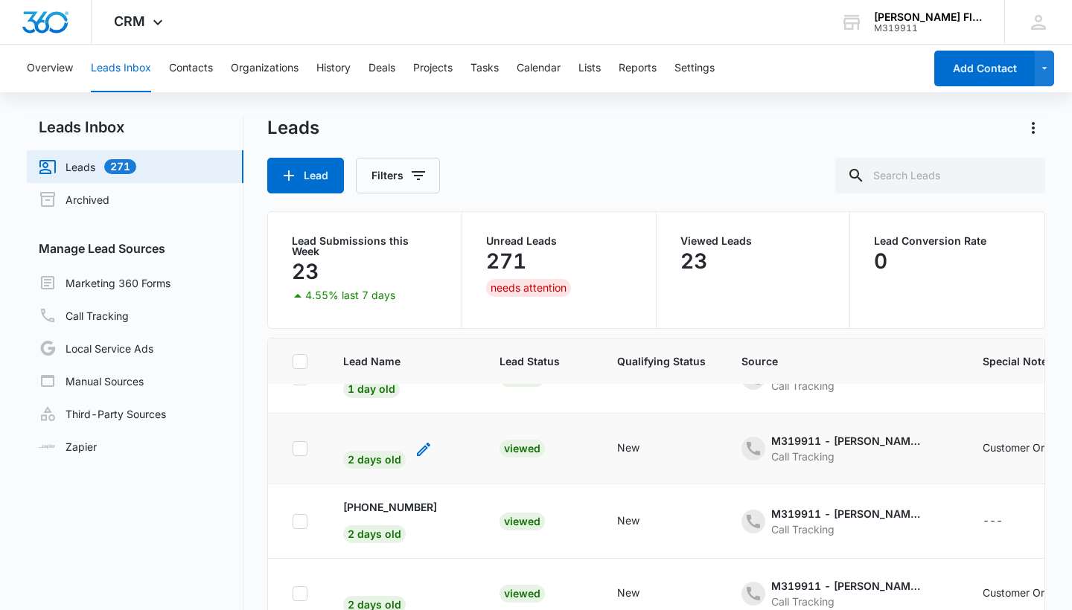
scroll to position [412, 0]
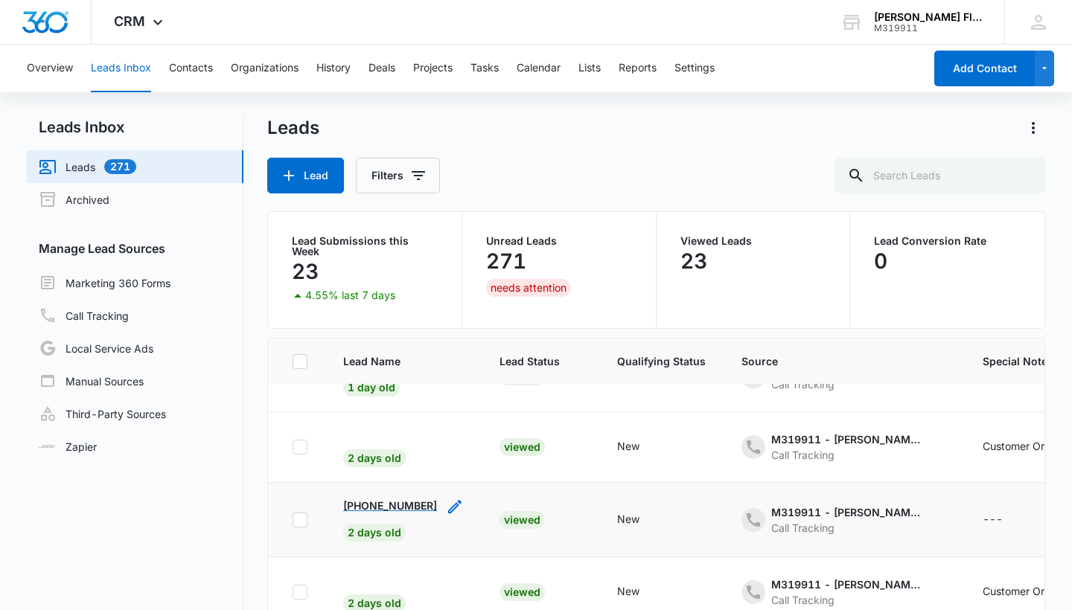
click at [378, 501] on p "[PHONE_NUMBER]" at bounding box center [390, 506] width 94 height 16
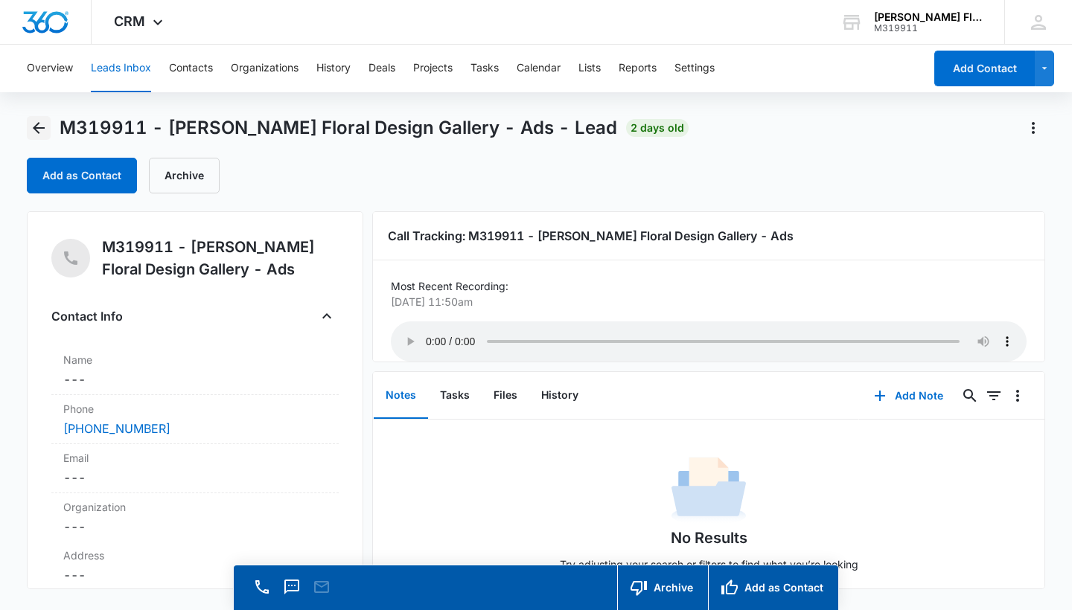
click at [38, 123] on icon "Back" at bounding box center [39, 128] width 12 height 12
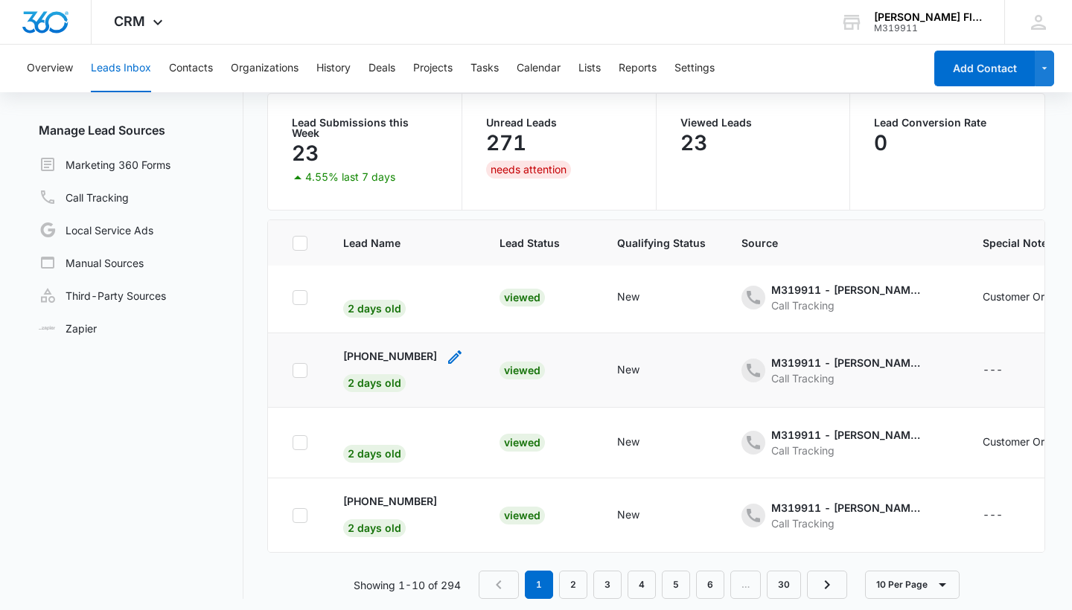
scroll to position [118, 0]
click at [376, 495] on p "[PHONE_NUMBER]" at bounding box center [390, 502] width 94 height 16
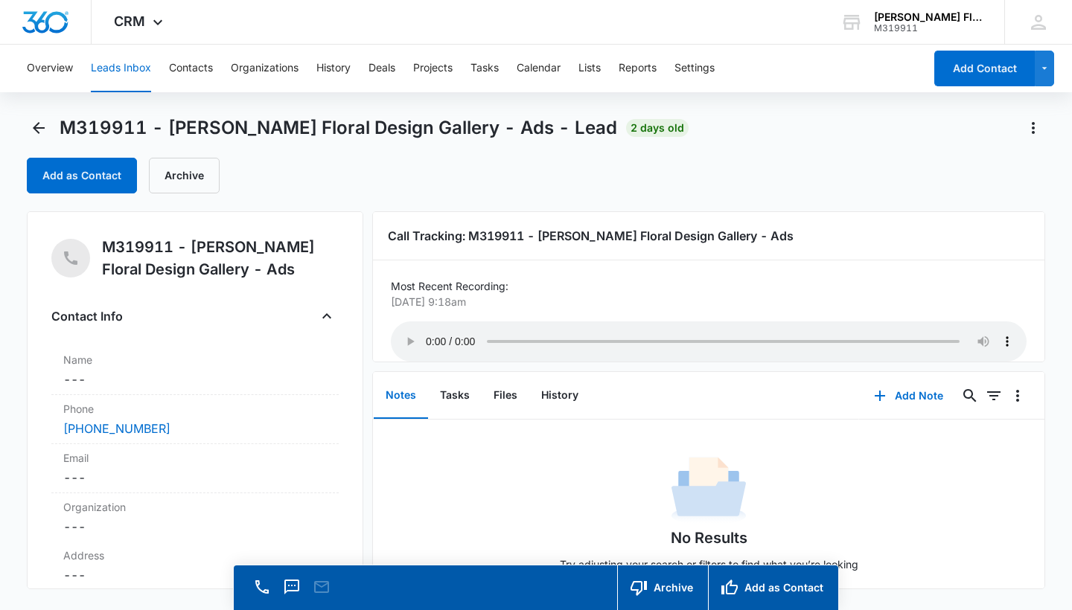
click at [428, 339] on audio "Your browser does not support the audio tag." at bounding box center [709, 342] width 636 height 40
click at [36, 130] on icon "Back" at bounding box center [39, 128] width 12 height 12
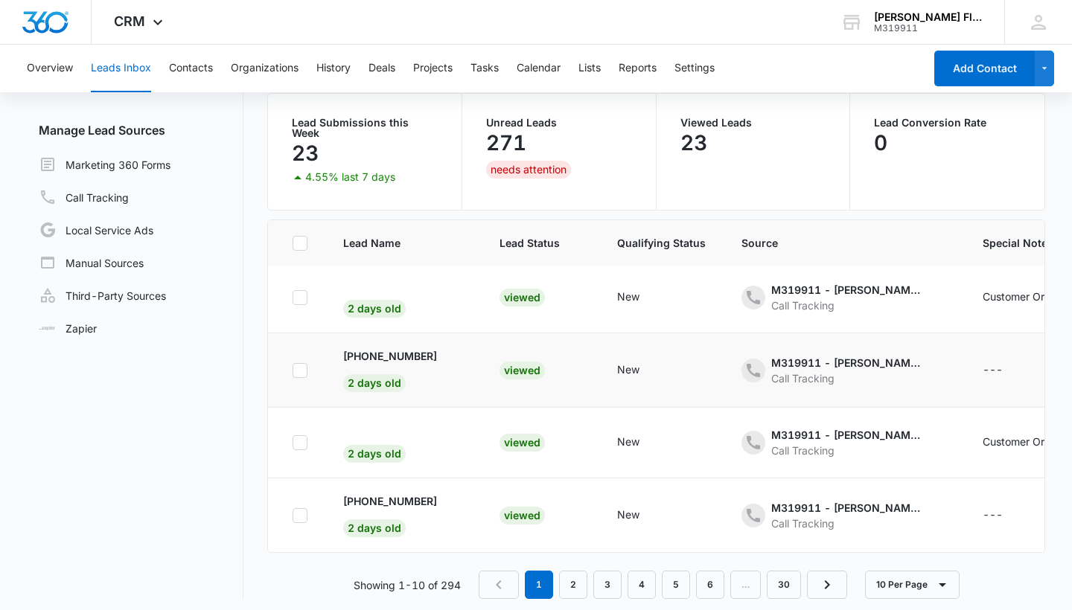
scroll to position [118, 0]
click at [983, 508] on div "---" at bounding box center [993, 517] width 20 height 18
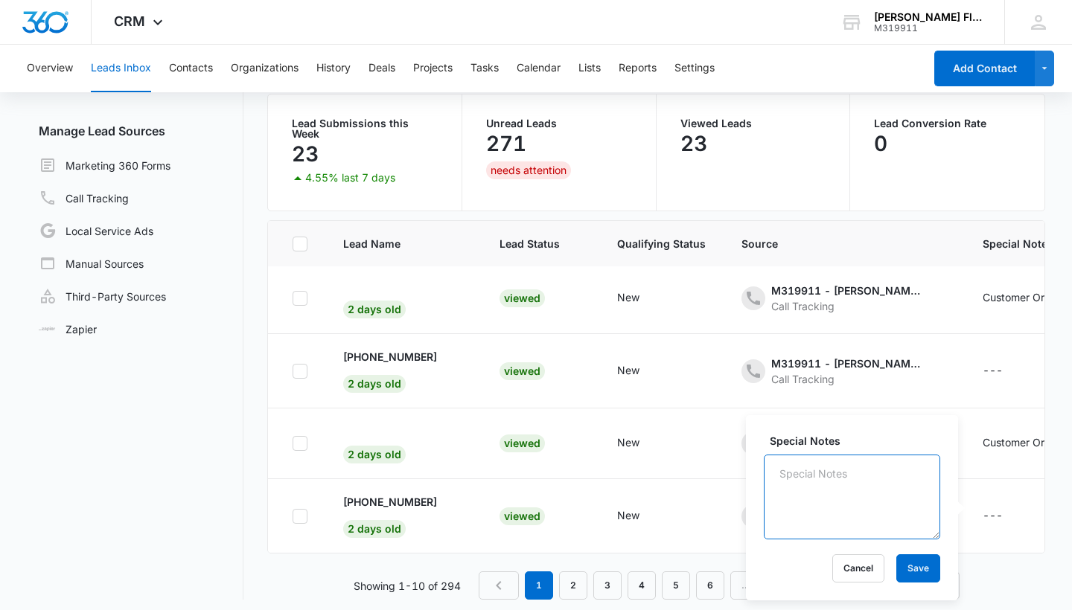
click at [866, 487] on textarea "Special Notes" at bounding box center [852, 497] width 176 height 85
type textarea "customer ordered"
click at [915, 572] on button "Save" at bounding box center [918, 569] width 44 height 28
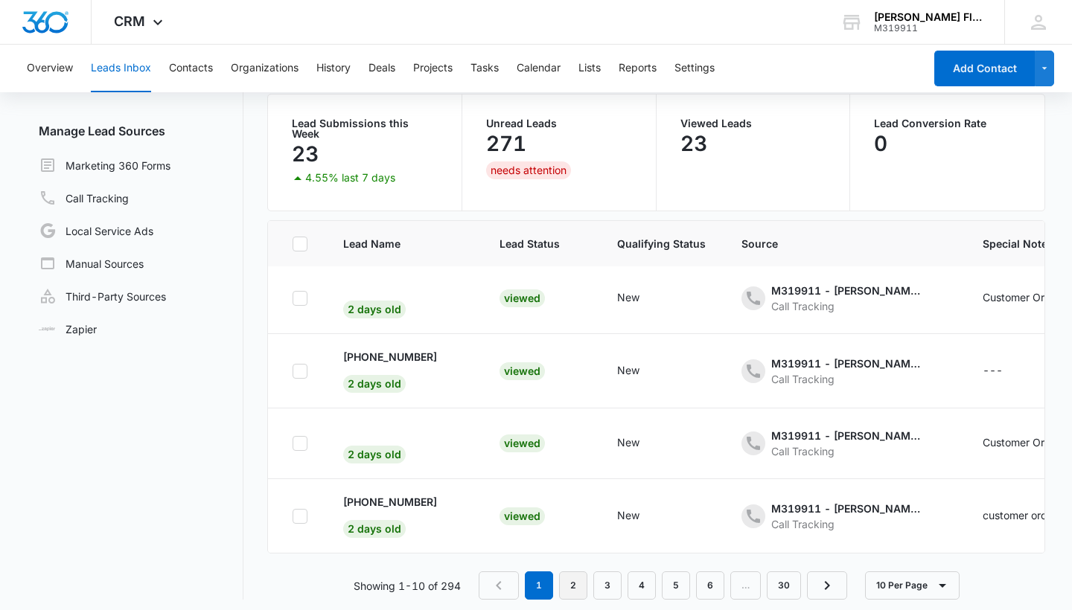
click at [572, 574] on link "2" at bounding box center [573, 586] width 28 height 28
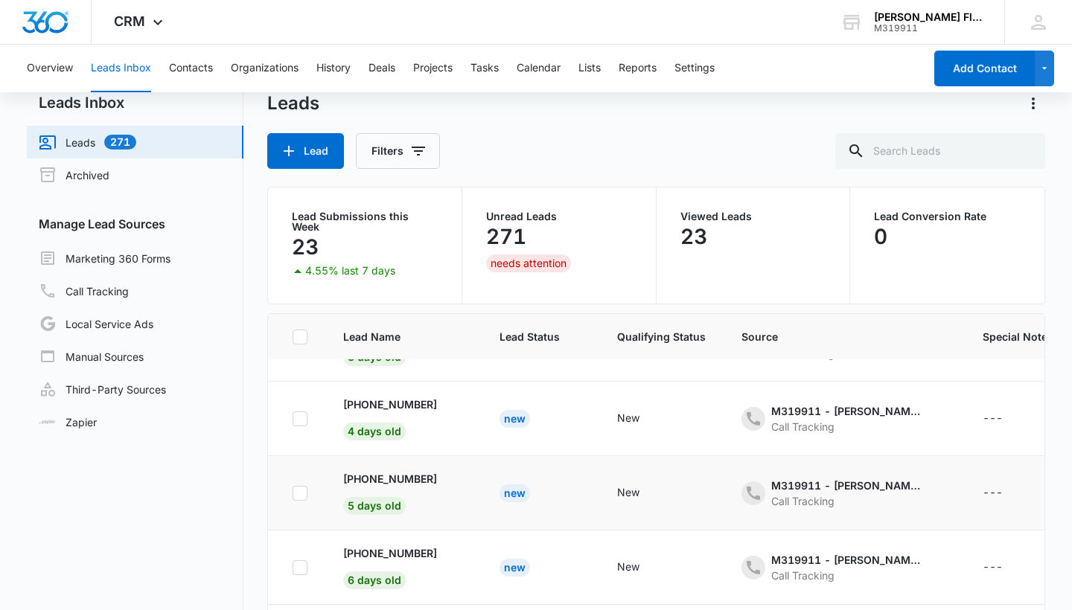
scroll to position [48, 0]
click at [390, 400] on p "+19165948173" at bounding box center [390, 405] width 94 height 16
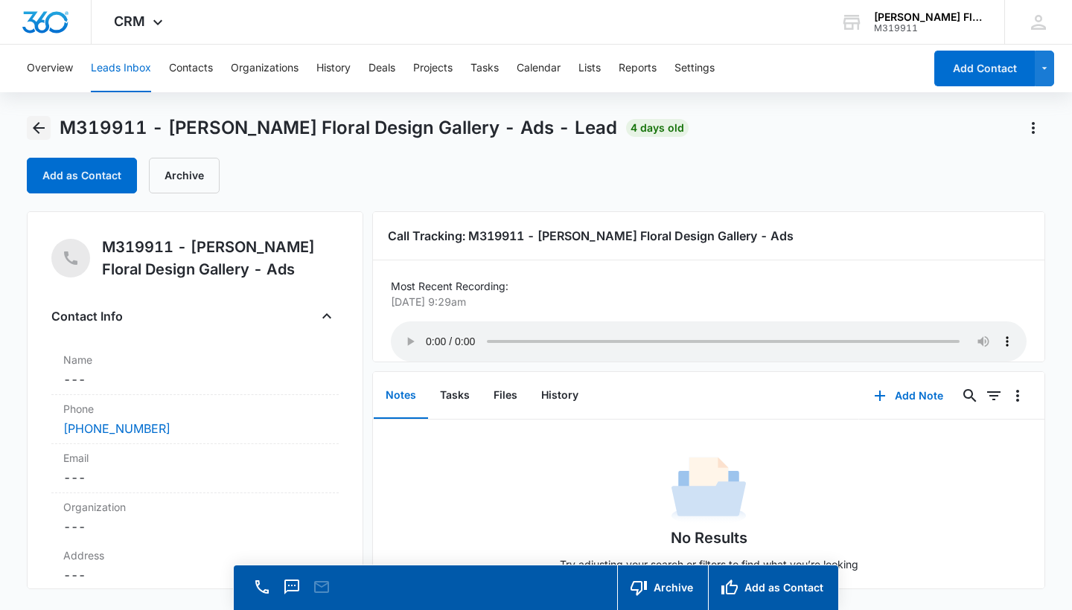
click at [35, 119] on icon "Back" at bounding box center [39, 128] width 18 height 18
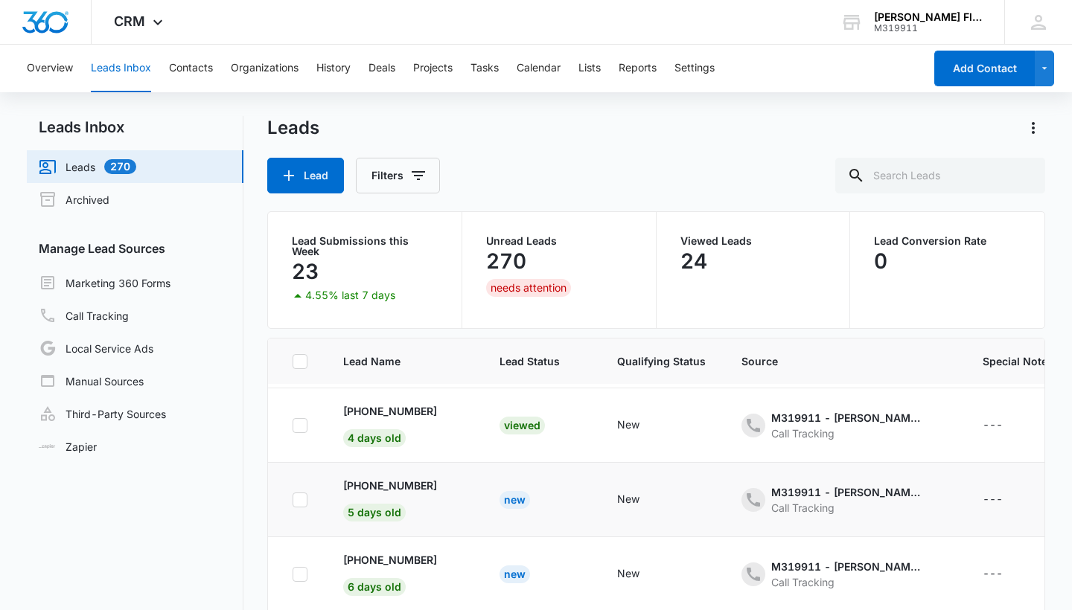
scroll to position [81, 0]
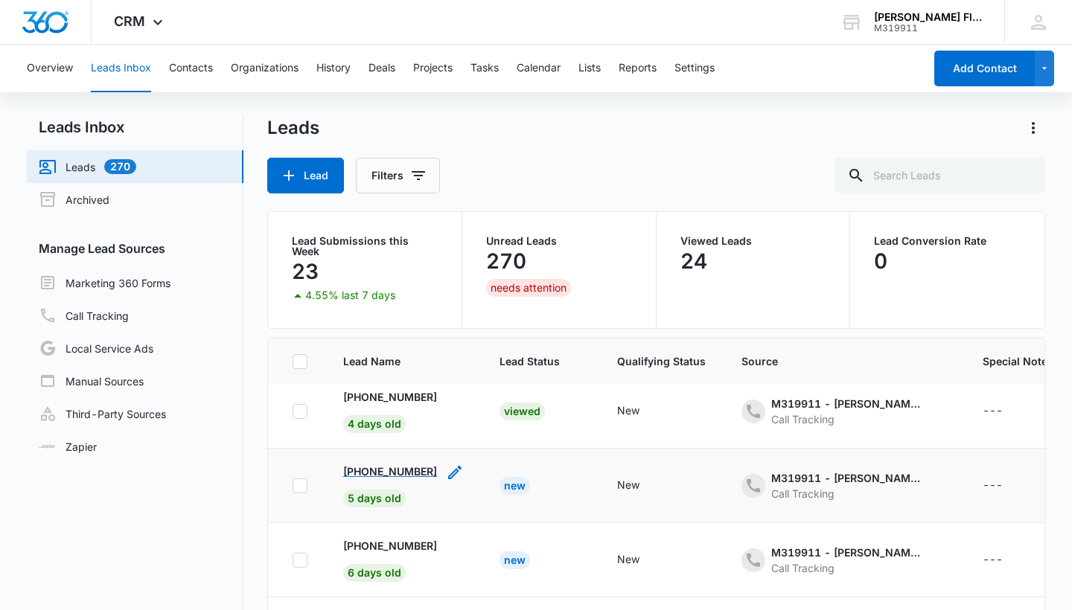
click at [380, 467] on p "+16263654376" at bounding box center [390, 472] width 94 height 16
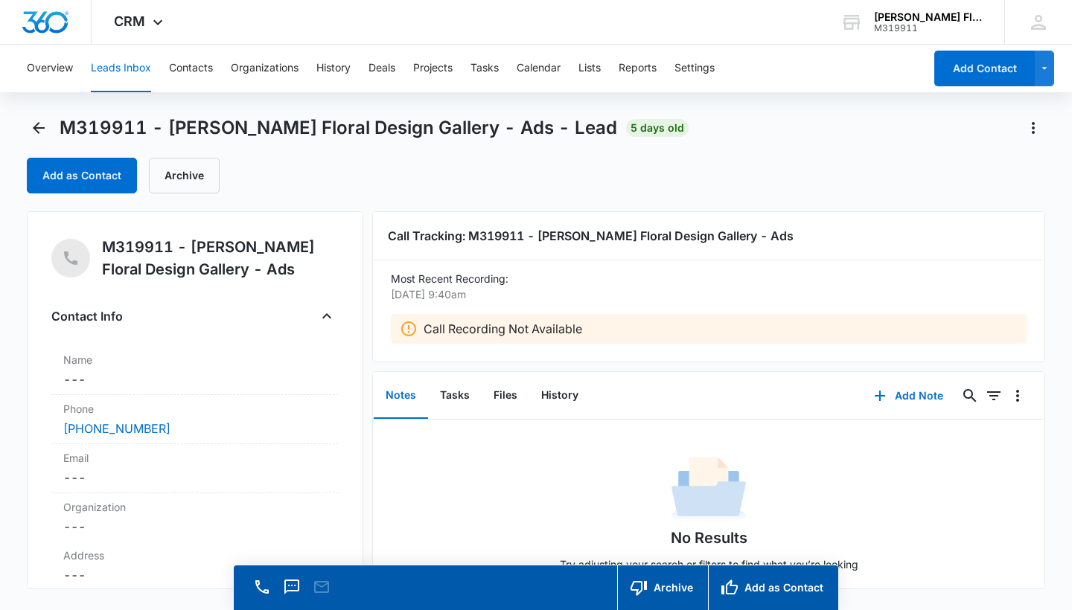
scroll to position [7, 0]
click at [37, 123] on icon "Back" at bounding box center [39, 128] width 18 height 18
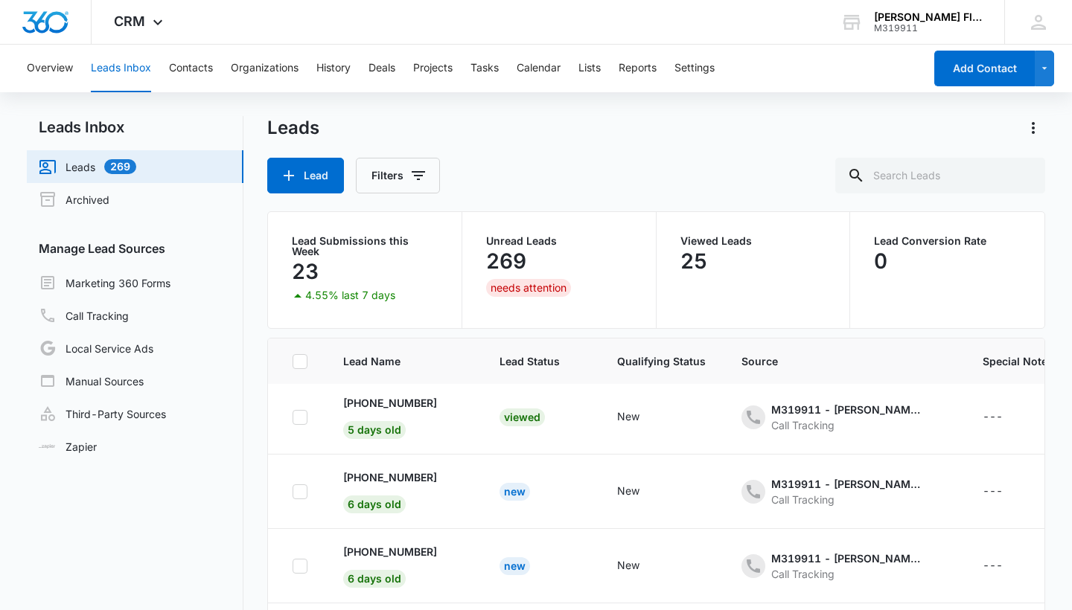
scroll to position [156, 0]
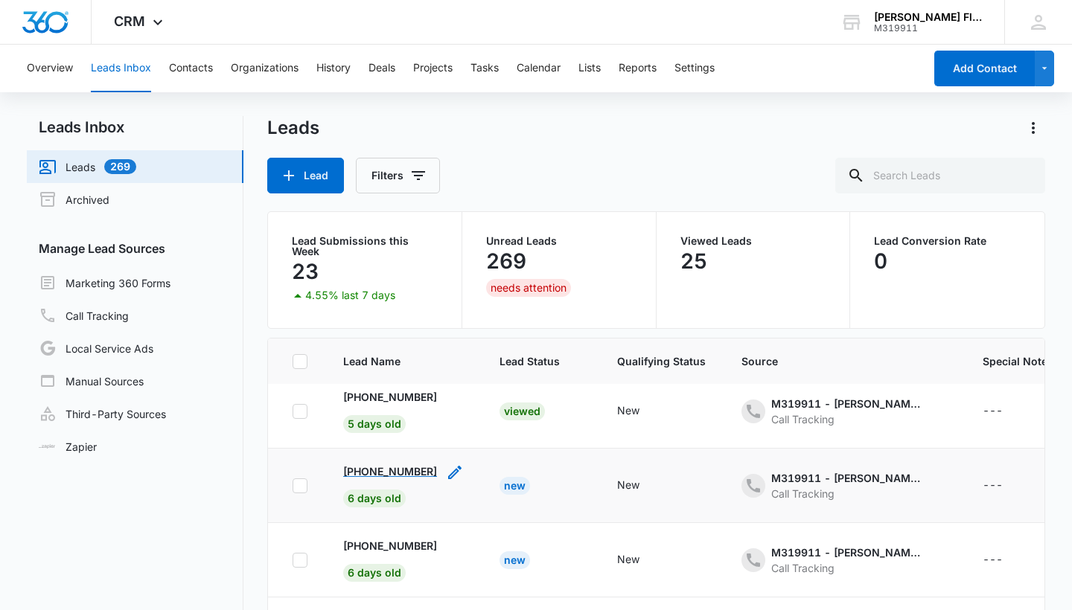
click at [386, 465] on p "+16264359142" at bounding box center [390, 472] width 94 height 16
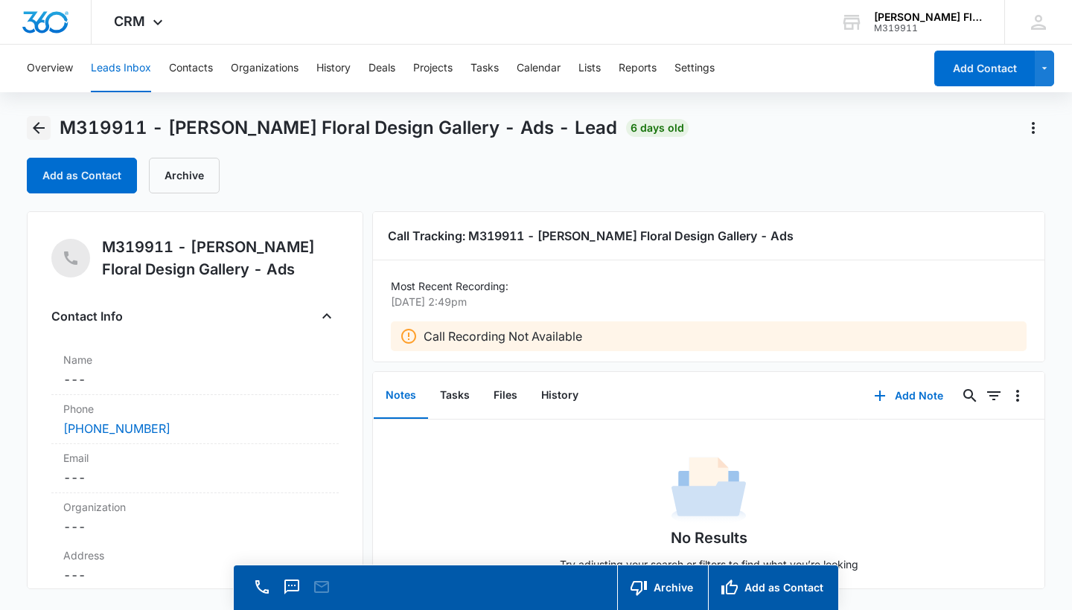
click at [37, 128] on icon "Back" at bounding box center [39, 128] width 12 height 12
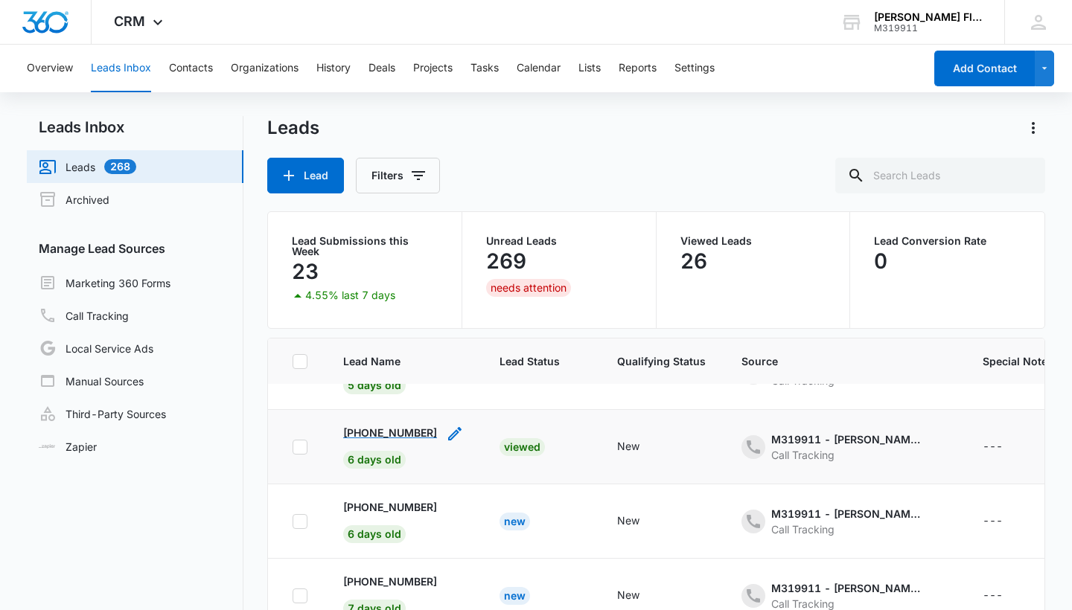
scroll to position [206, 0]
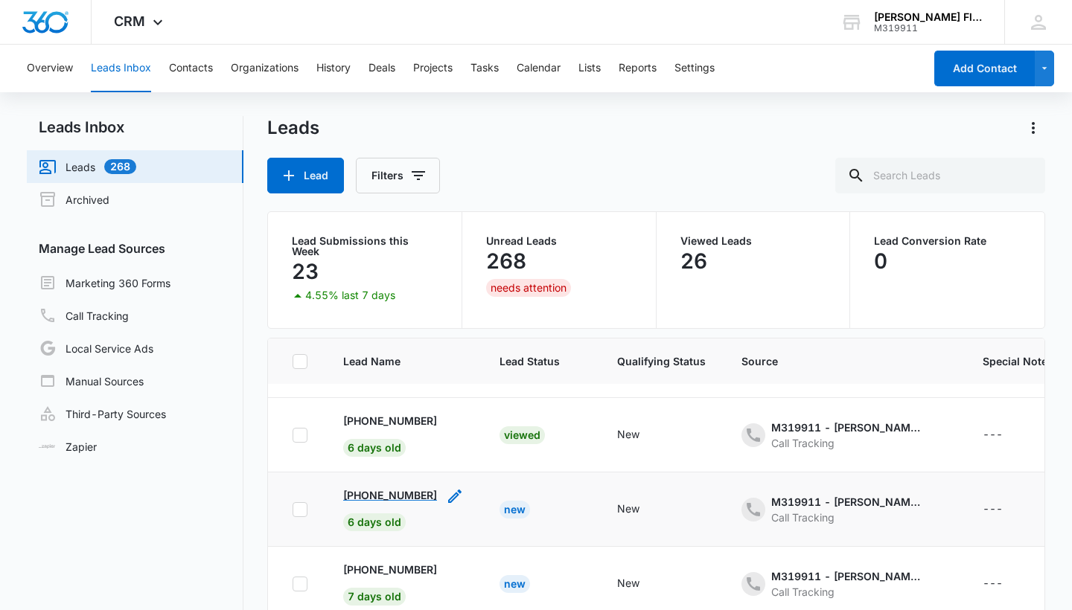
click at [379, 488] on p "+19167475001" at bounding box center [390, 496] width 94 height 16
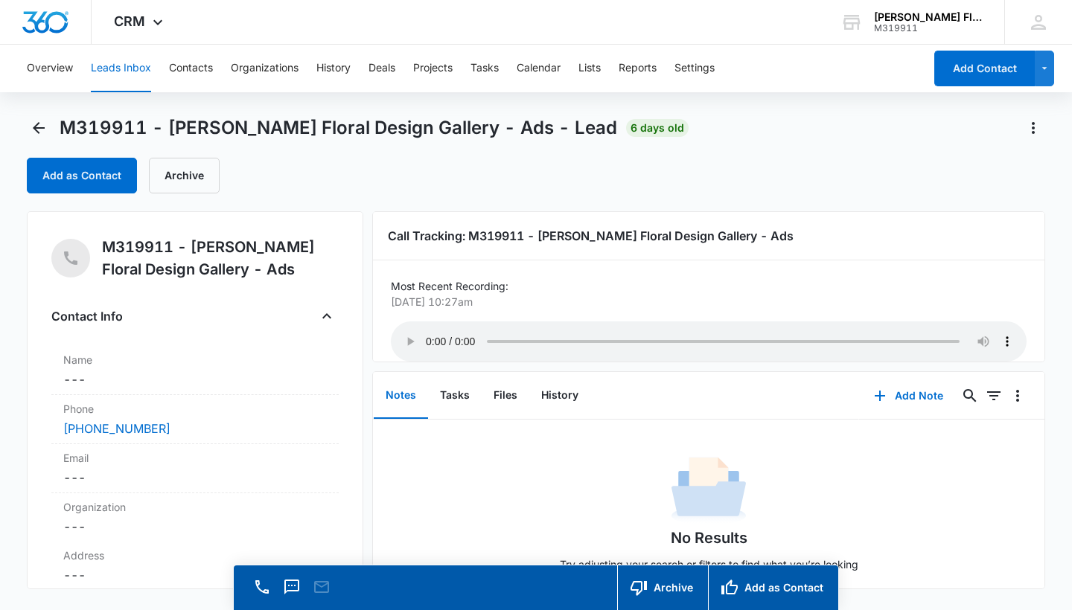
click at [426, 334] on audio "Your browser does not support the audio tag." at bounding box center [709, 342] width 636 height 40
drag, startPoint x: 498, startPoint y: 335, endPoint x: 544, endPoint y: 337, distance: 46.2
click at [544, 338] on audio "Your browser does not support the audio tag." at bounding box center [709, 342] width 636 height 40
drag, startPoint x: 552, startPoint y: 333, endPoint x: 791, endPoint y: 373, distance: 242.2
click at [791, 376] on div "Call Tracking: M319911 - Twiggs Floral Design Gallery - Ads Most Recent Recordi…" at bounding box center [708, 400] width 673 height 378
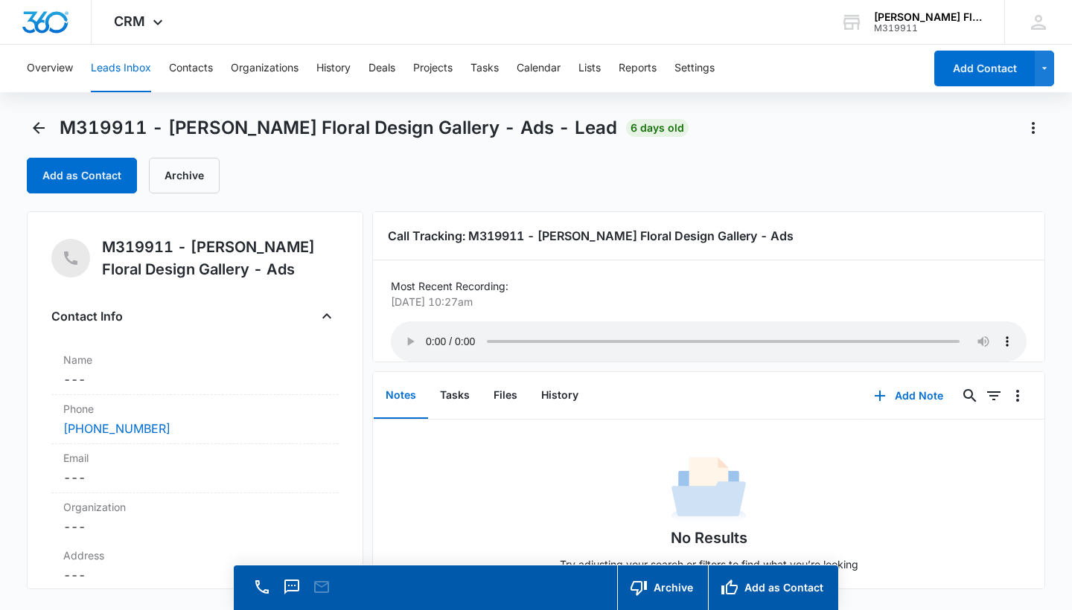
drag, startPoint x: 795, startPoint y: 336, endPoint x: 862, endPoint y: 334, distance: 67.0
click at [862, 334] on audio "Your browser does not support the audio tag." at bounding box center [709, 342] width 636 height 40
click at [38, 130] on icon "Back" at bounding box center [39, 128] width 18 height 18
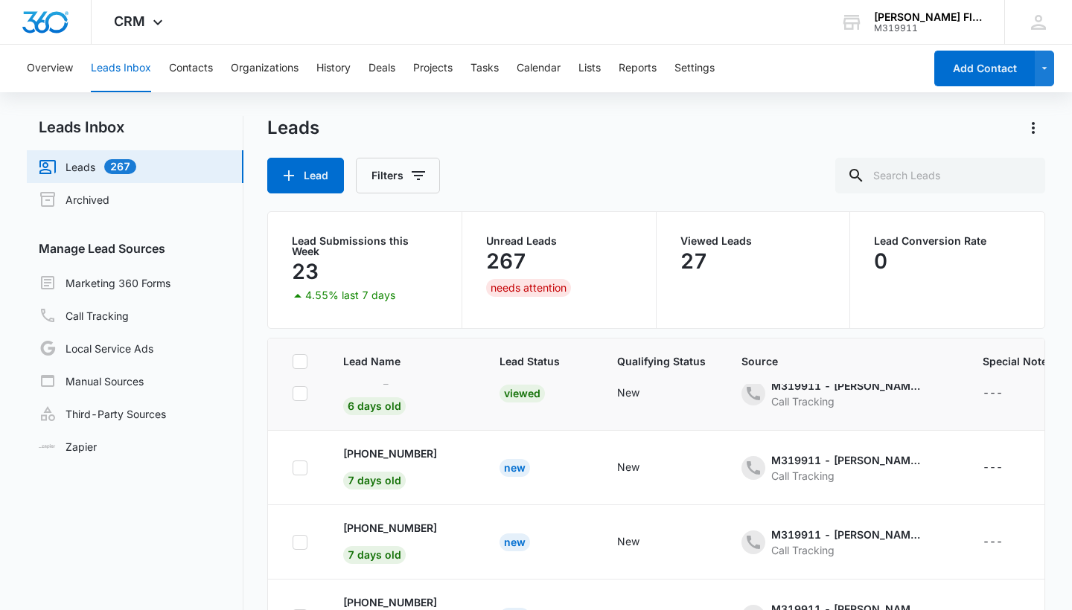
scroll to position [325, 1]
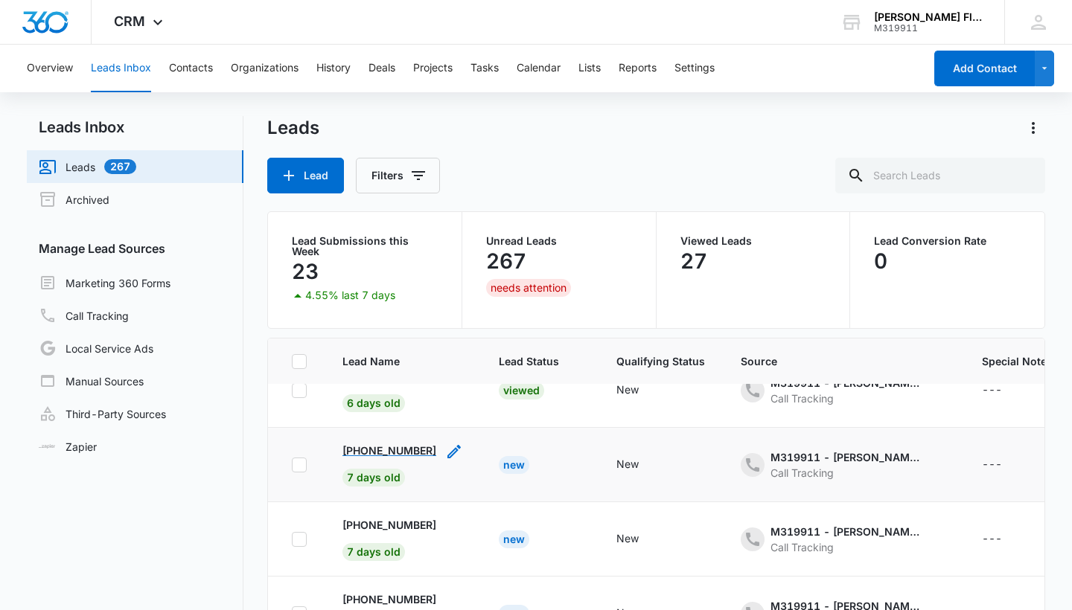
click at [383, 446] on p "+17205549108" at bounding box center [389, 451] width 94 height 16
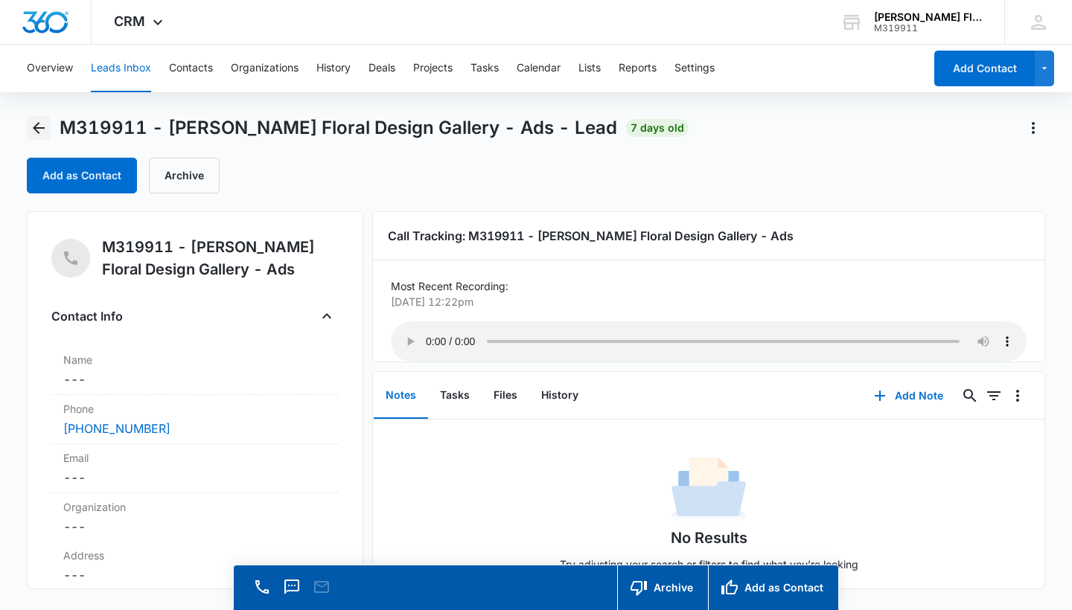
click at [36, 125] on icon "Back" at bounding box center [39, 128] width 12 height 12
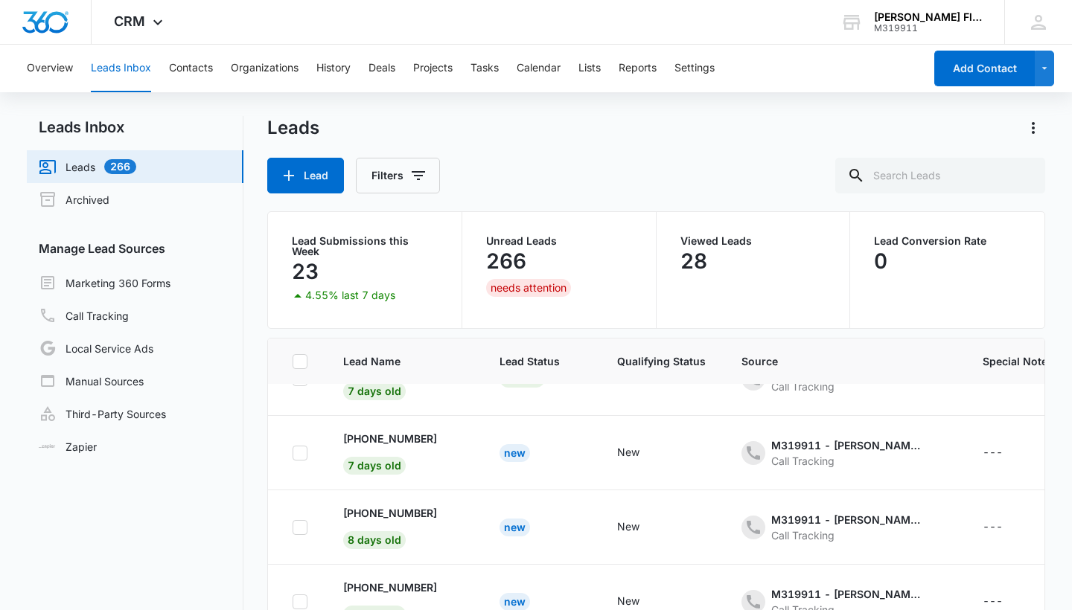
scroll to position [420, 2]
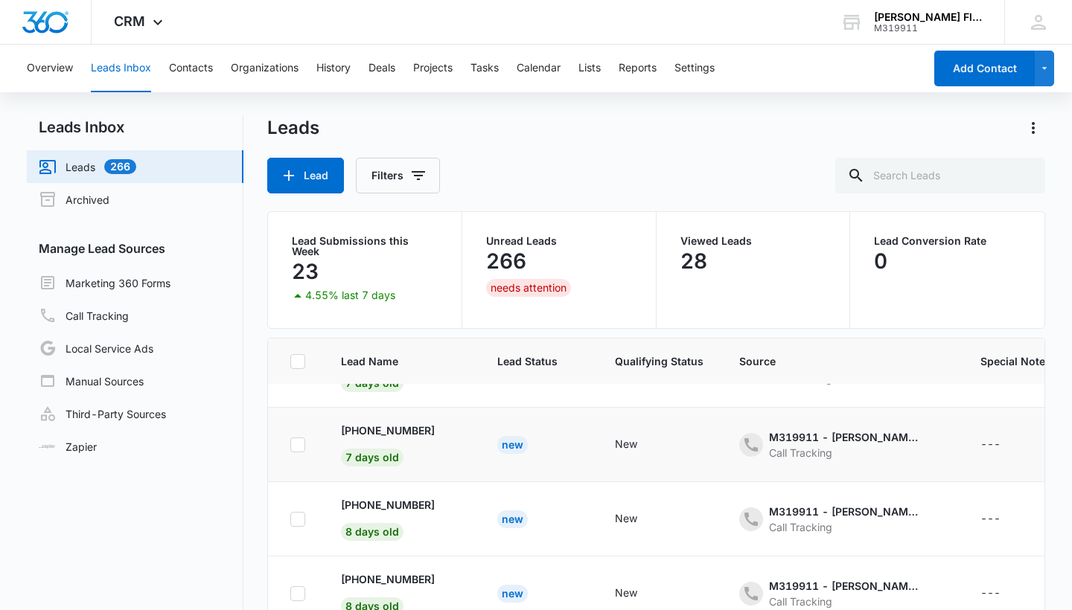
click at [497, 442] on div "New" at bounding box center [512, 445] width 31 height 18
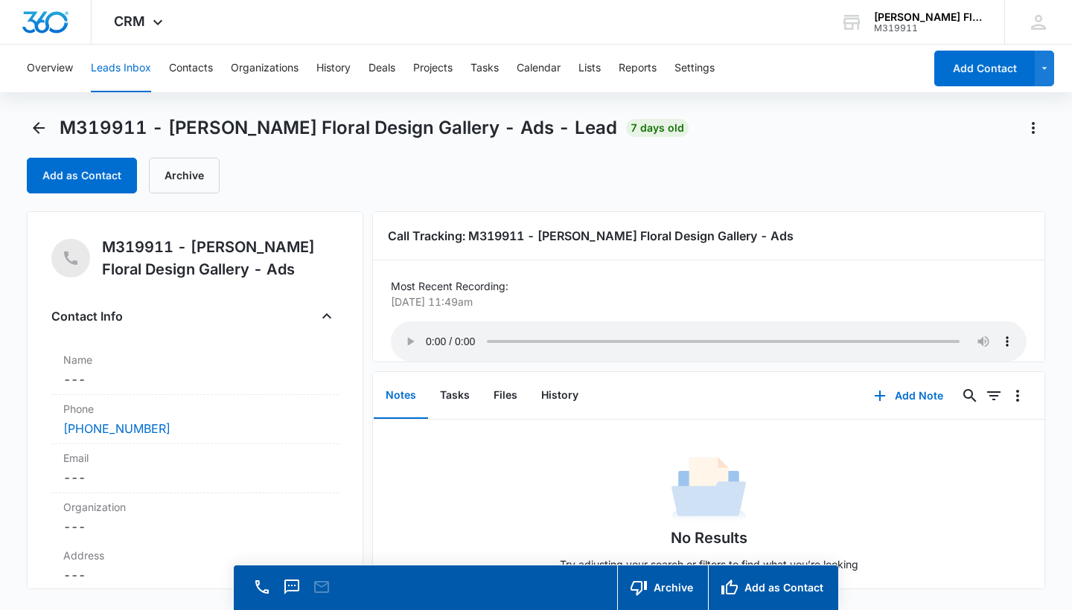
click at [425, 329] on audio "Your browser does not support the audio tag." at bounding box center [709, 342] width 636 height 40
click at [39, 130] on icon "Back" at bounding box center [39, 128] width 18 height 18
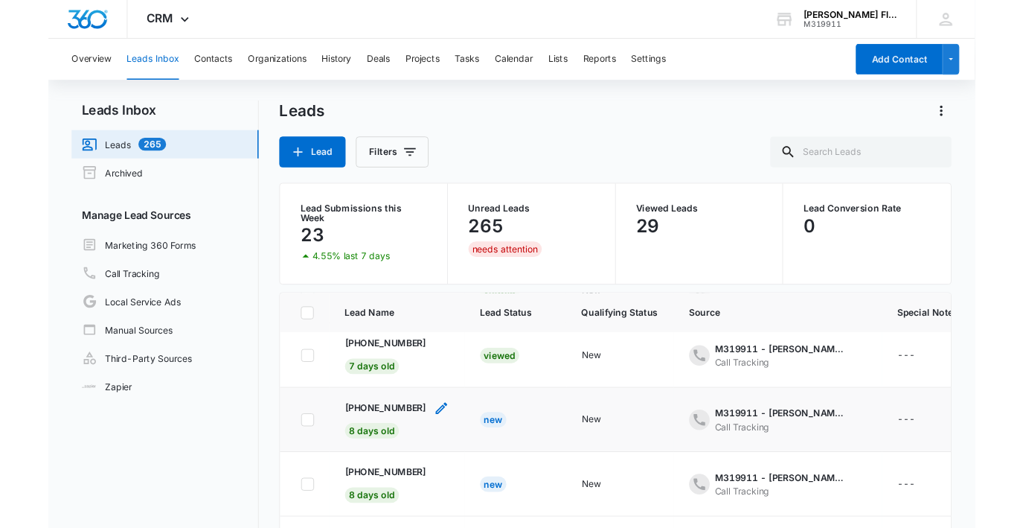
scroll to position [454, 0]
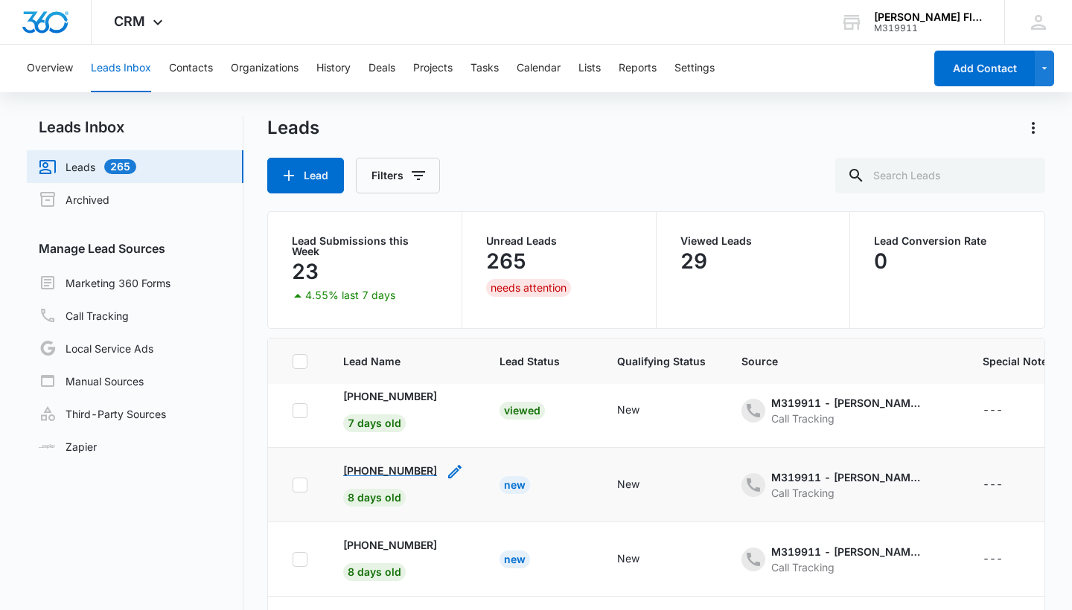
click at [383, 464] on p "+12797580438" at bounding box center [390, 471] width 94 height 16
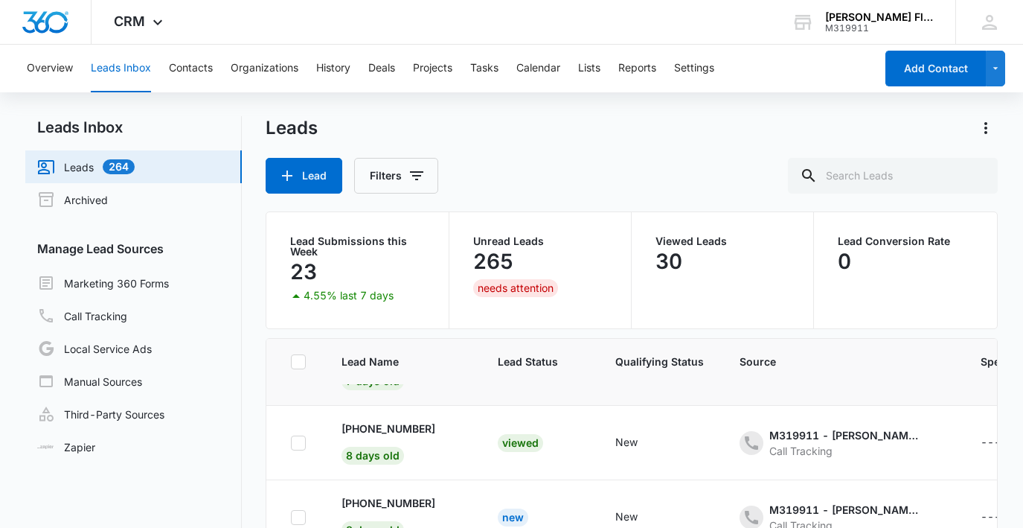
scroll to position [499, 0]
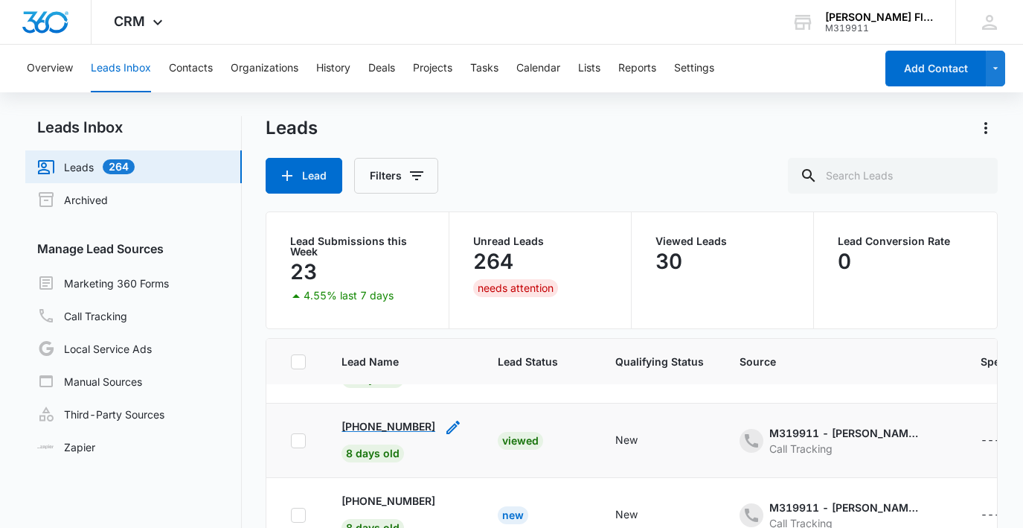
click at [380, 429] on p "+12797580438" at bounding box center [389, 426] width 94 height 16
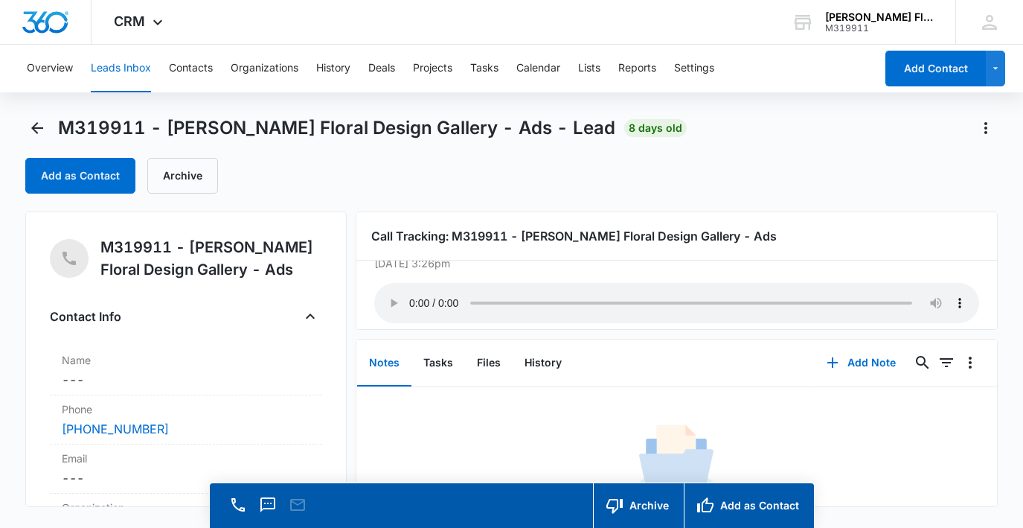
scroll to position [37, 0]
click at [415, 296] on audio "Your browser does not support the audio tag." at bounding box center [676, 304] width 605 height 40
click at [39, 123] on icon "Back" at bounding box center [37, 128] width 18 height 18
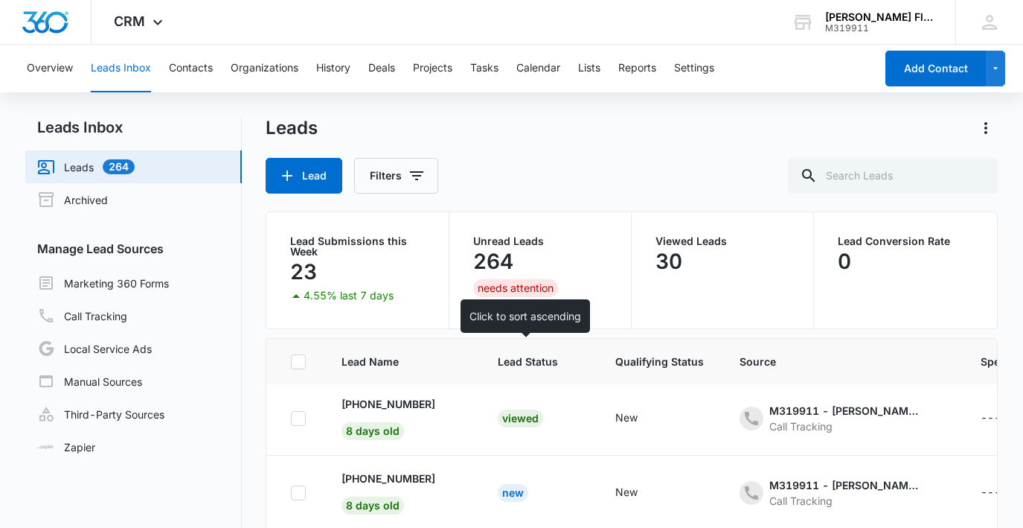
scroll to position [517, 0]
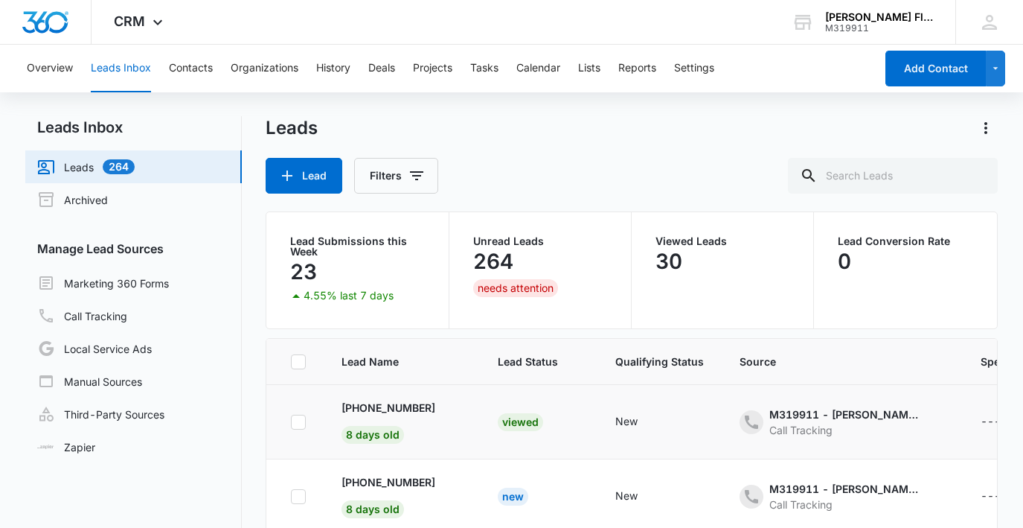
click at [981, 418] on div "---" at bounding box center [991, 422] width 20 height 18
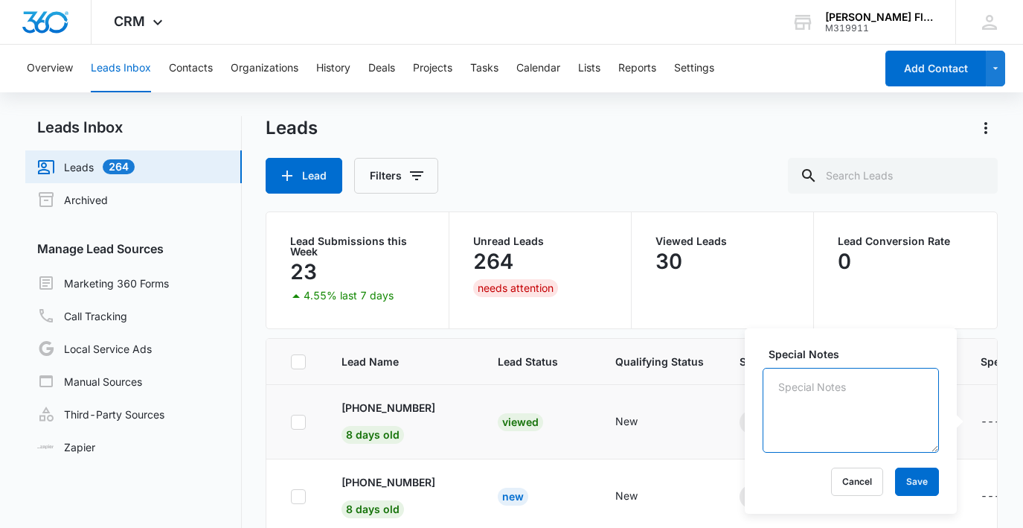
click at [814, 400] on textarea "Special Notes" at bounding box center [851, 410] width 176 height 85
type textarea "Customer thought we were a different floral shop in Roseville."
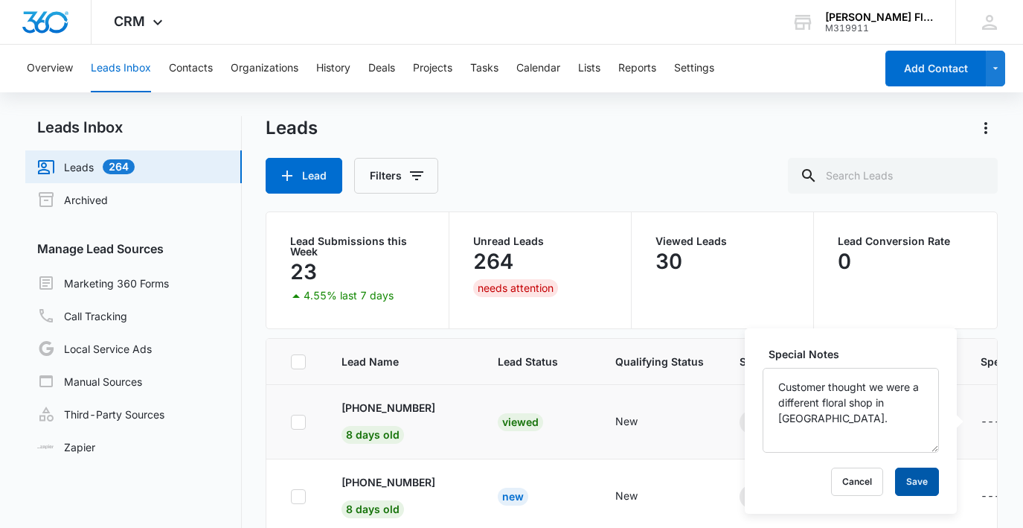
click at [911, 482] on button "Save" at bounding box center [917, 481] width 44 height 28
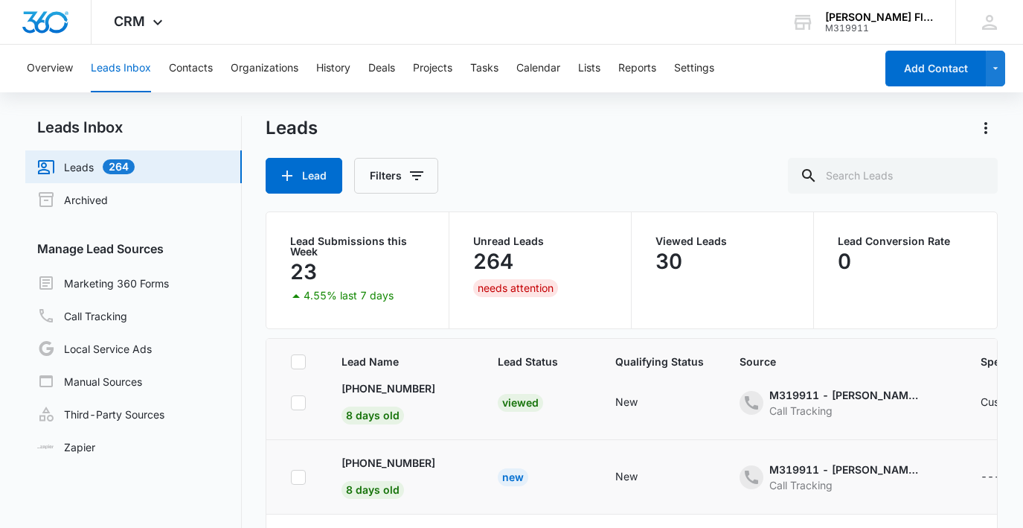
scroll to position [537, 0]
click at [371, 456] on p "+16507698677" at bounding box center [389, 463] width 94 height 16
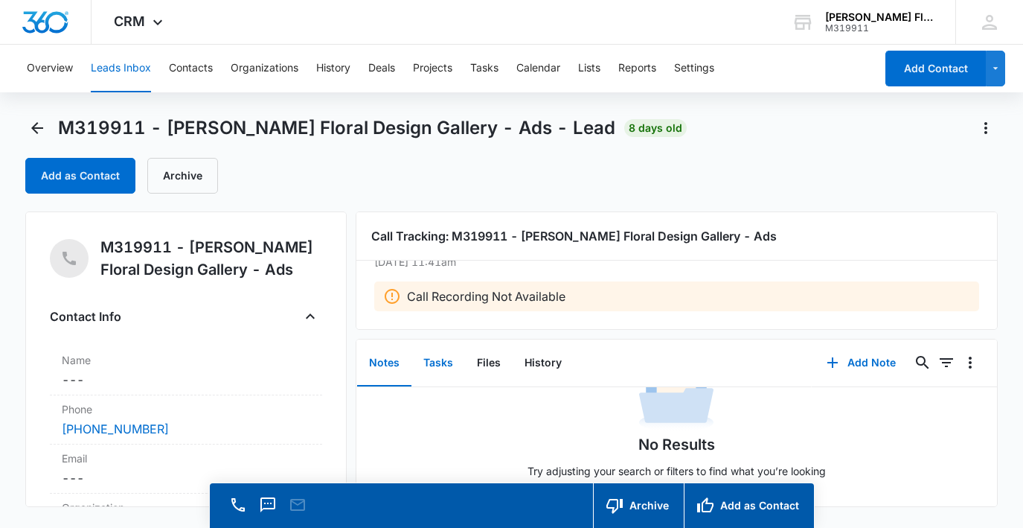
scroll to position [61, 0]
click at [33, 124] on icon "Back" at bounding box center [37, 128] width 18 height 18
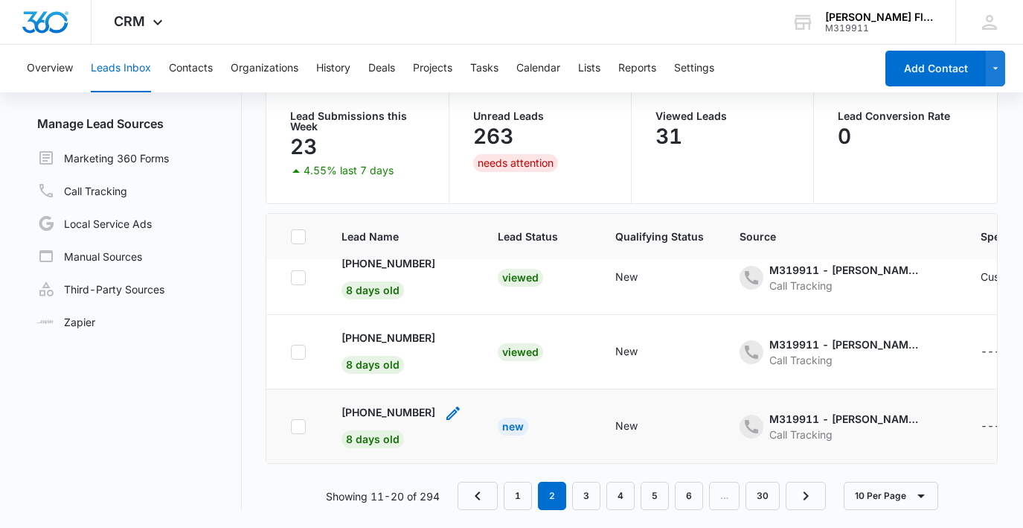
scroll to position [125, 0]
click at [399, 412] on p "+15303049468" at bounding box center [389, 412] width 94 height 16
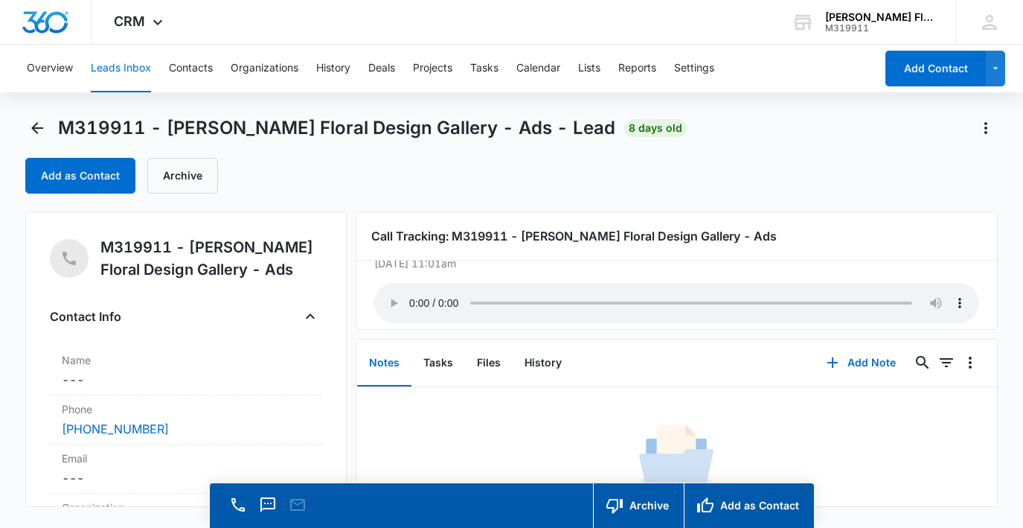
scroll to position [37, 0]
click at [415, 294] on audio "Your browser does not support the audio tag." at bounding box center [676, 304] width 605 height 40
click at [33, 125] on icon "Back" at bounding box center [37, 127] width 18 height 18
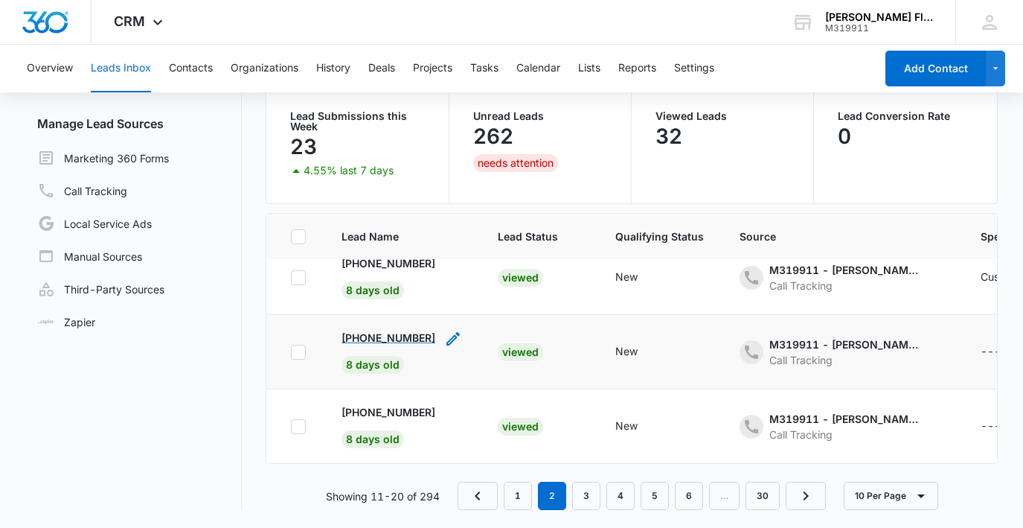
scroll to position [125, 0]
click at [584, 496] on link "3" at bounding box center [586, 496] width 28 height 28
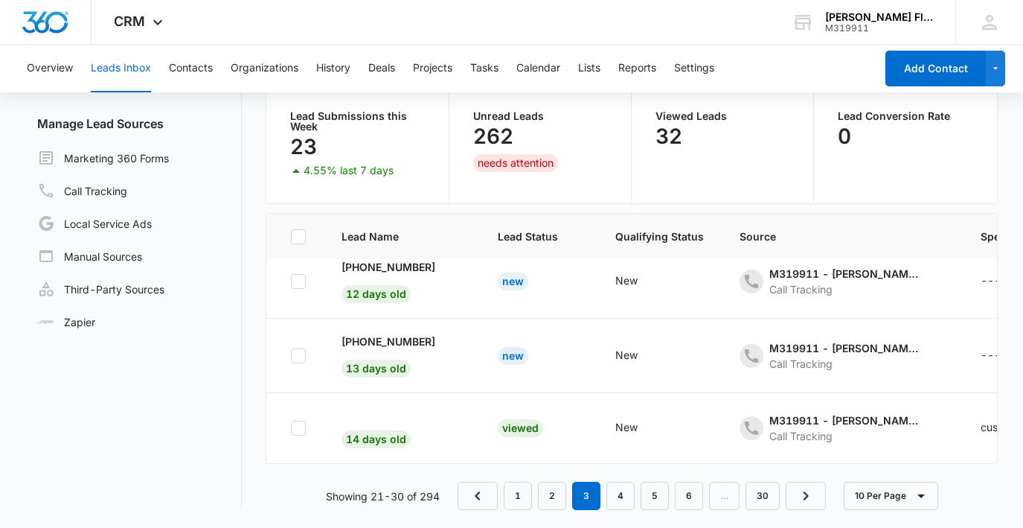
scroll to position [0, 0]
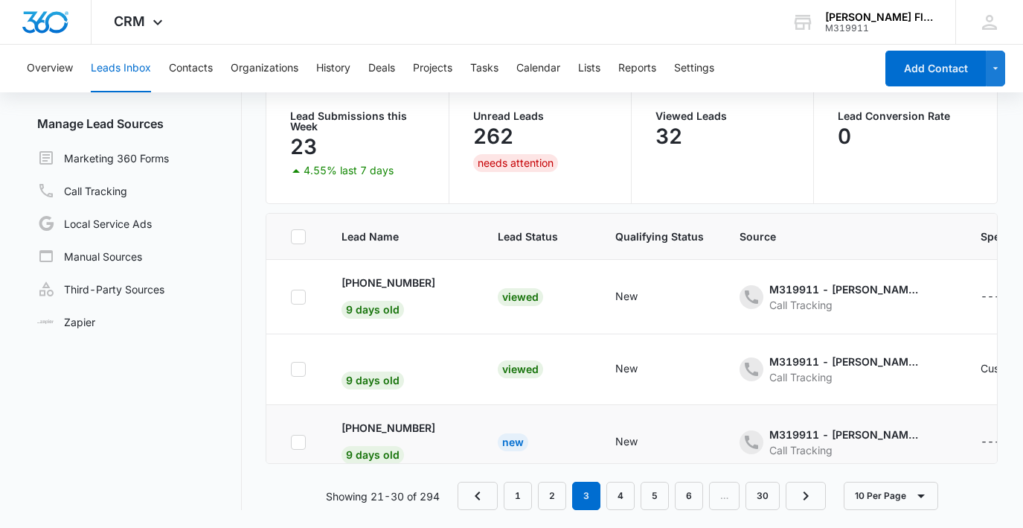
click at [451, 439] on td "+17572015086 9 days old" at bounding box center [402, 442] width 156 height 74
click at [383, 425] on p "+17572015086" at bounding box center [389, 428] width 94 height 16
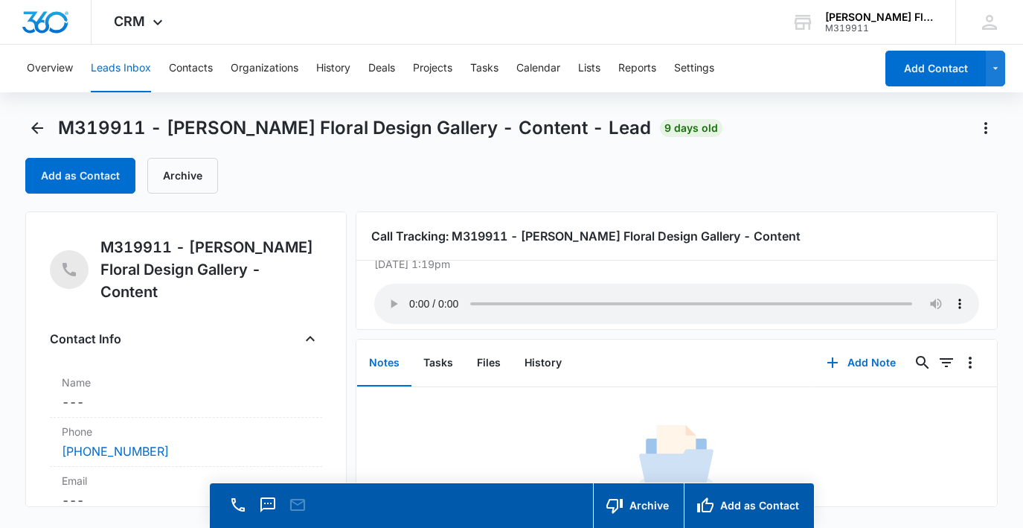
scroll to position [37, 0]
click at [45, 126] on icon "Back" at bounding box center [37, 128] width 18 height 18
